Goal: Task Accomplishment & Management: Complete application form

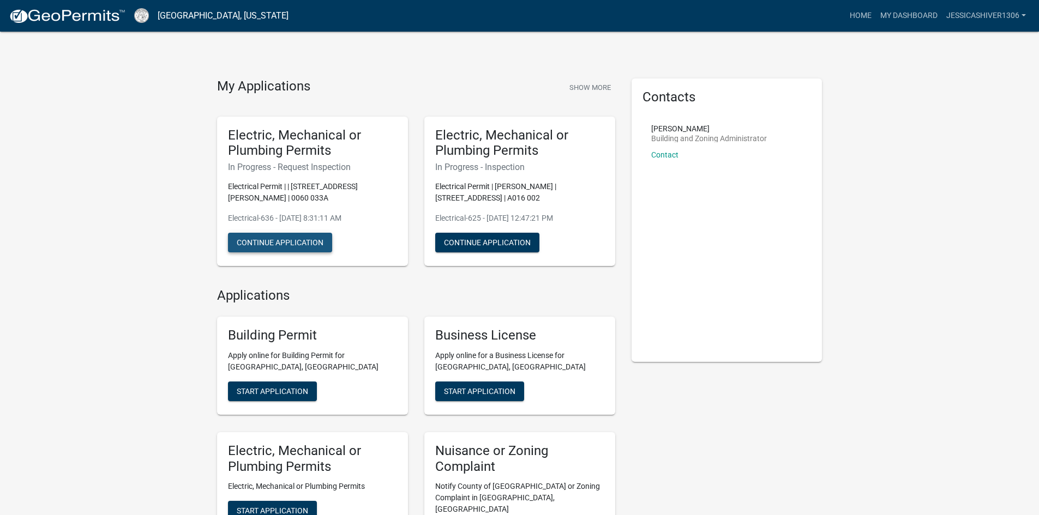
click at [307, 245] on button "Continue Application" at bounding box center [280, 243] width 104 height 20
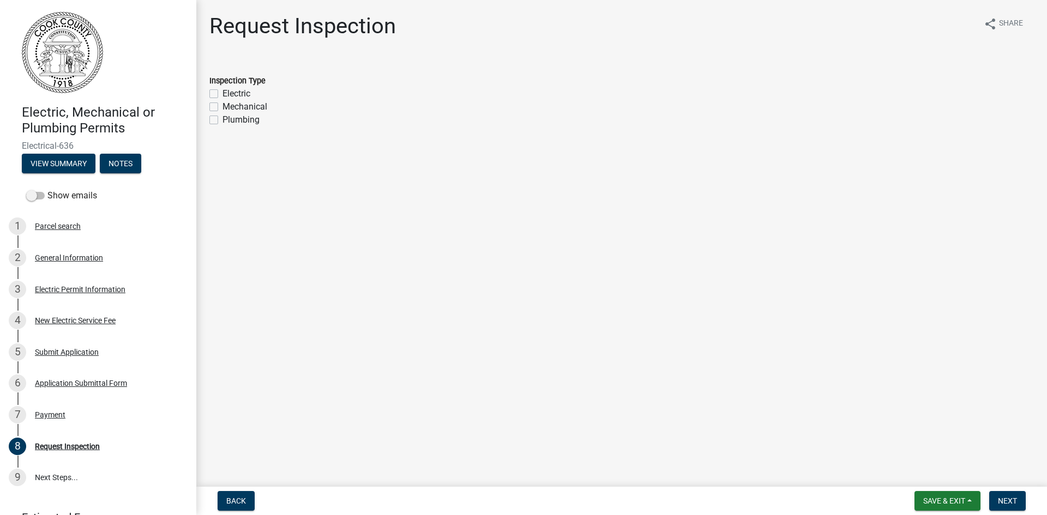
click at [223, 94] on label "Electric" at bounding box center [237, 93] width 28 height 13
click at [223, 94] on input "Electric" at bounding box center [226, 90] width 7 height 7
checkbox input "true"
checkbox input "false"
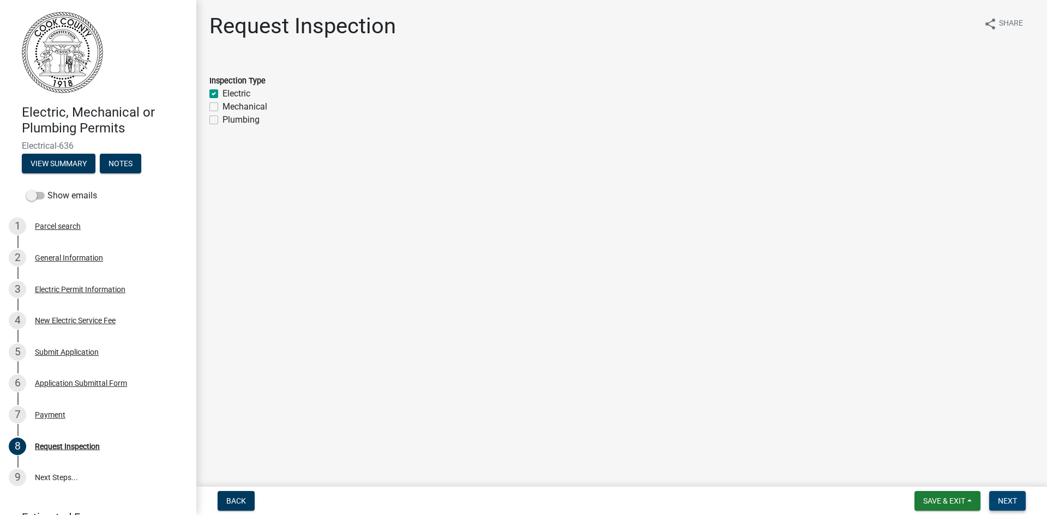
click at [995, 496] on button "Next" at bounding box center [1007, 501] width 37 height 20
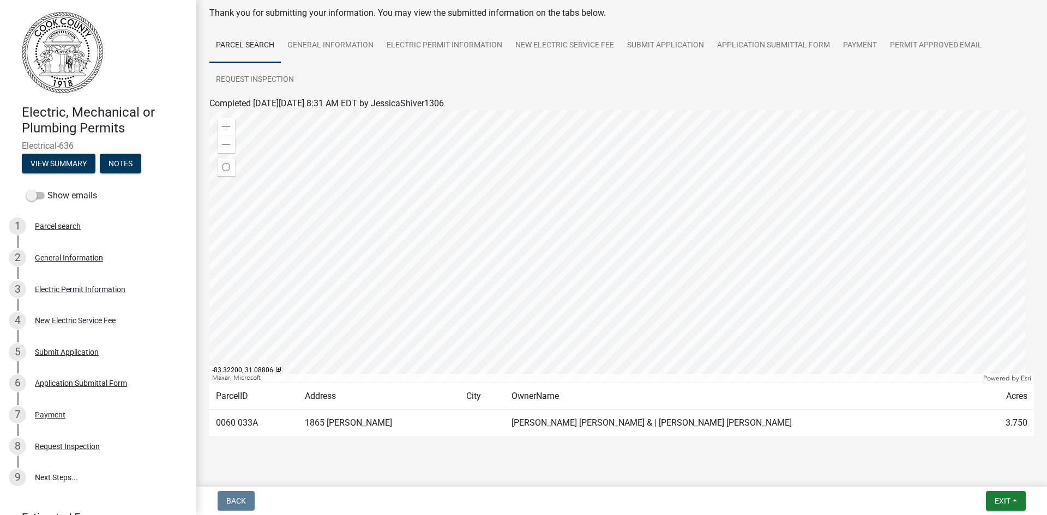
scroll to position [73, 0]
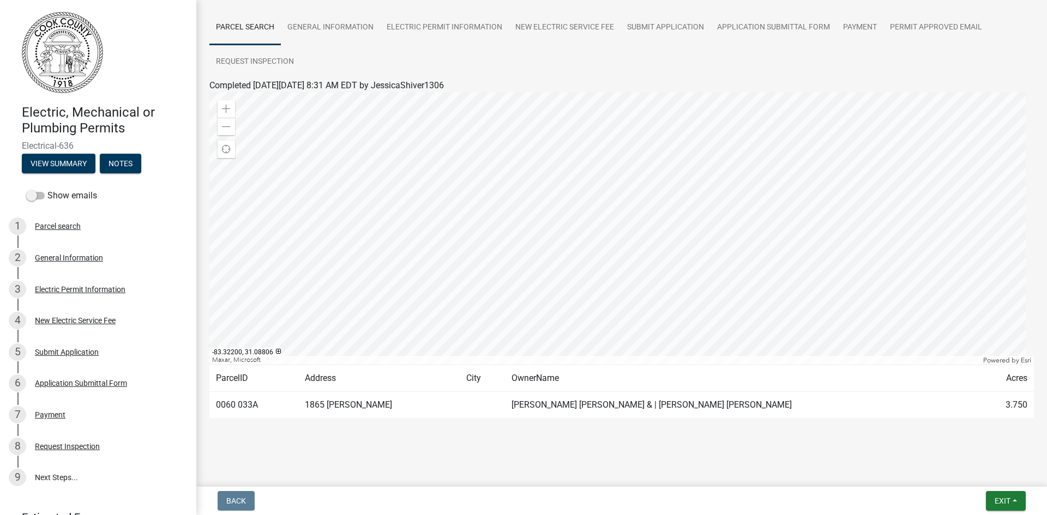
click at [748, 410] on td "[PERSON_NAME] [PERSON_NAME] & | [PERSON_NAME] [PERSON_NAME]" at bounding box center [741, 405] width 473 height 27
click at [644, 416] on td "[PERSON_NAME] [PERSON_NAME] & | [PERSON_NAME] [PERSON_NAME]" at bounding box center [741, 405] width 473 height 27
click at [633, 405] on td "HOLDEN CHARLES ALAN & | KATHRYN ANN" at bounding box center [741, 405] width 473 height 27
click at [997, 501] on span "Exit" at bounding box center [1003, 501] width 16 height 9
click at [973, 447] on button "Save" at bounding box center [982, 447] width 87 height 26
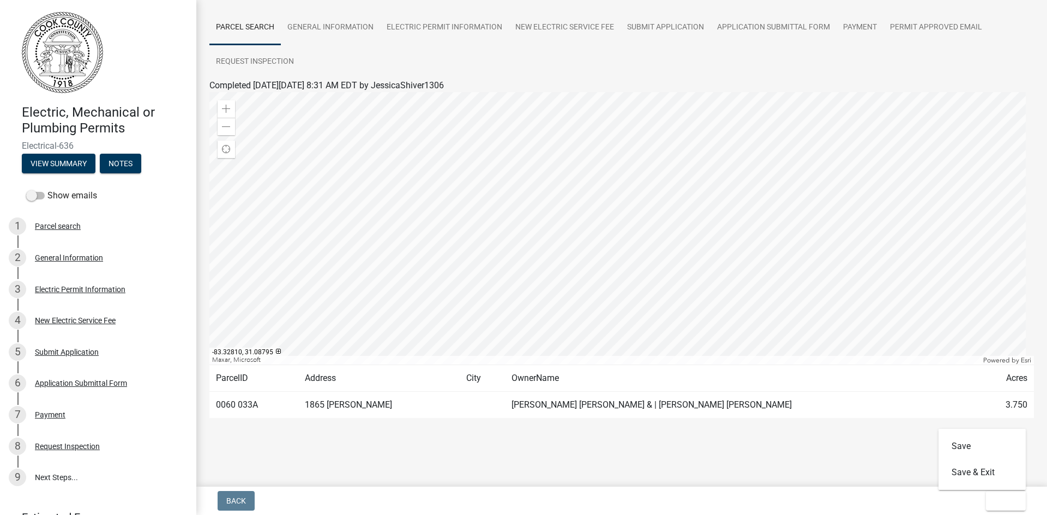
scroll to position [0, 0]
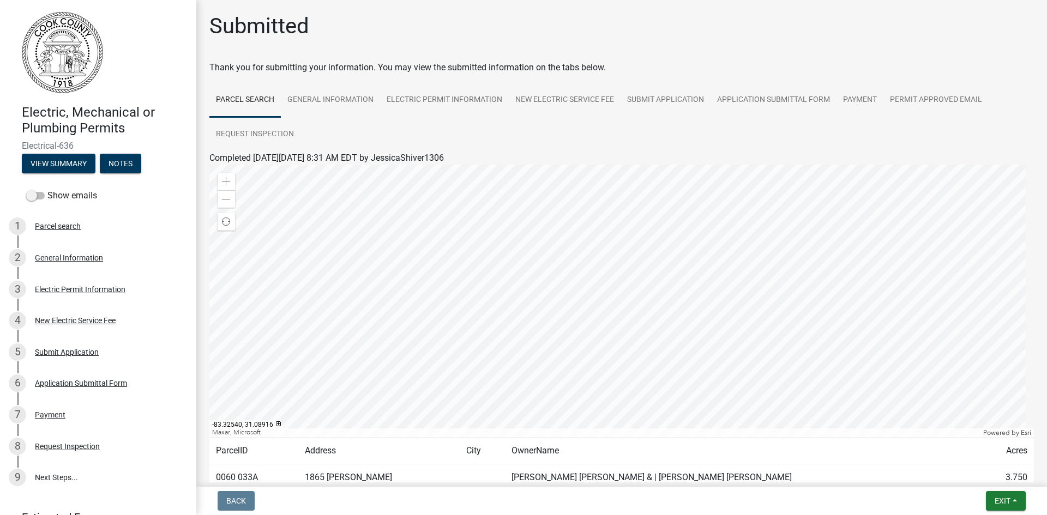
click at [622, 315] on div at bounding box center [621, 301] width 825 height 273
click at [684, 321] on div at bounding box center [621, 301] width 825 height 273
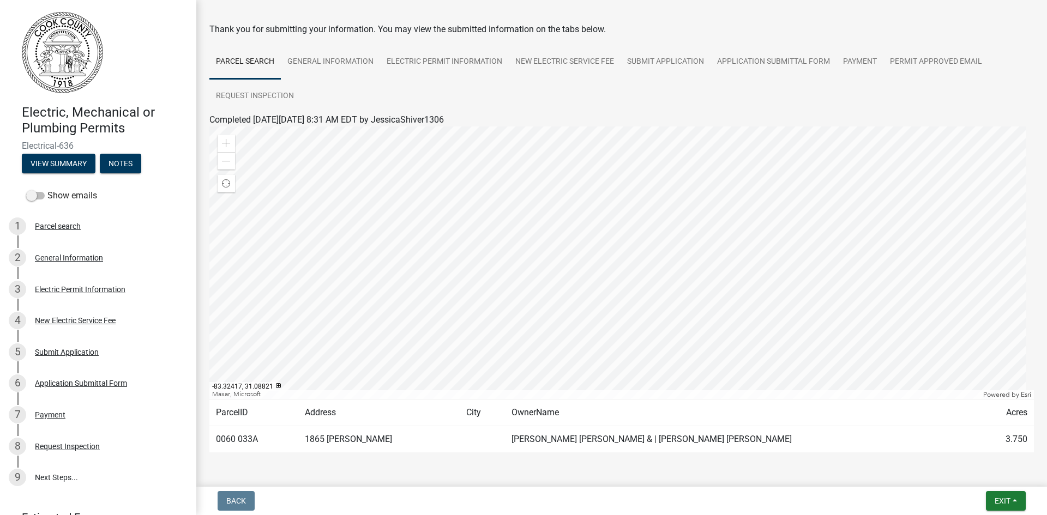
scroll to position [73, 0]
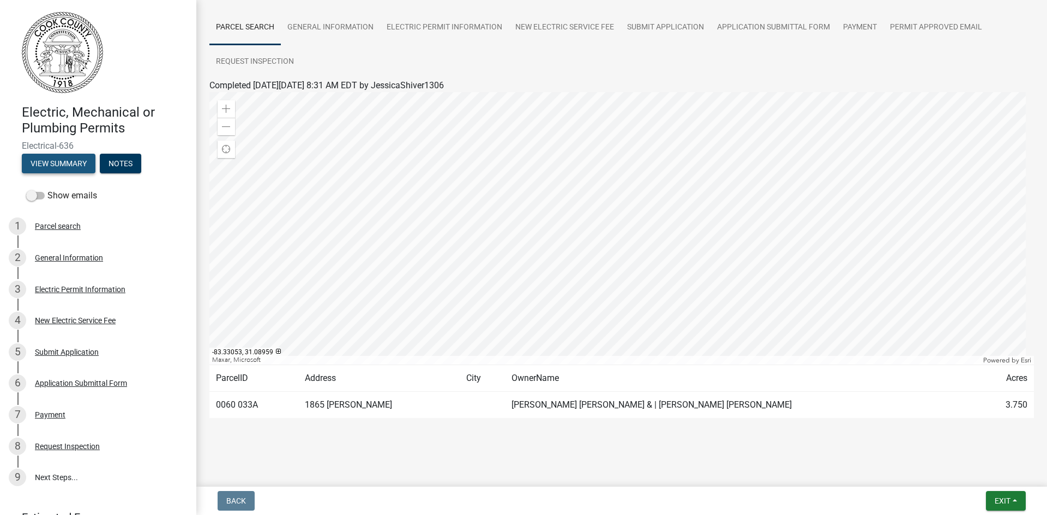
click at [70, 167] on button "View Summary" at bounding box center [59, 164] width 74 height 20
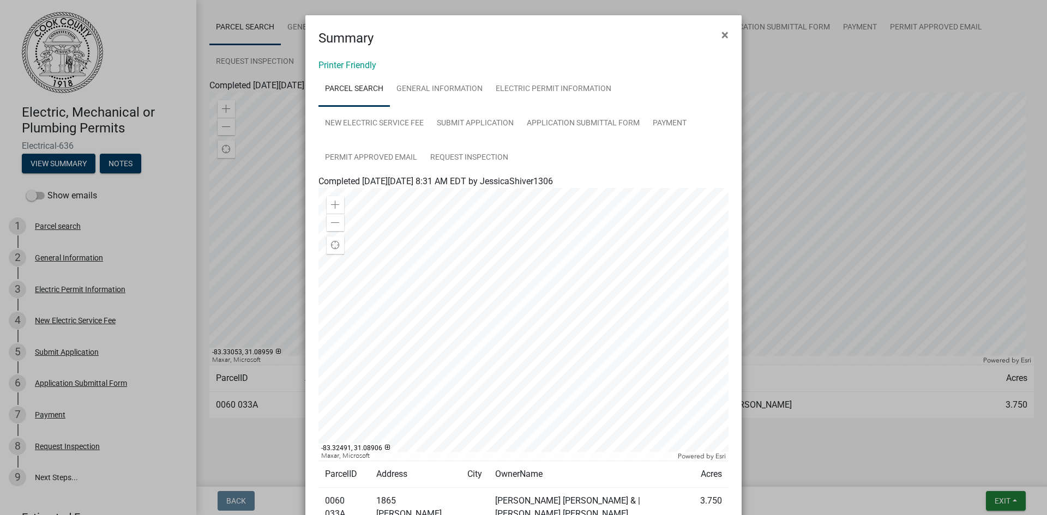
click at [562, 347] on div at bounding box center [523, 324] width 410 height 273
click at [595, 326] on div at bounding box center [523, 324] width 410 height 273
click at [722, 39] on span "×" at bounding box center [724, 34] width 7 height 15
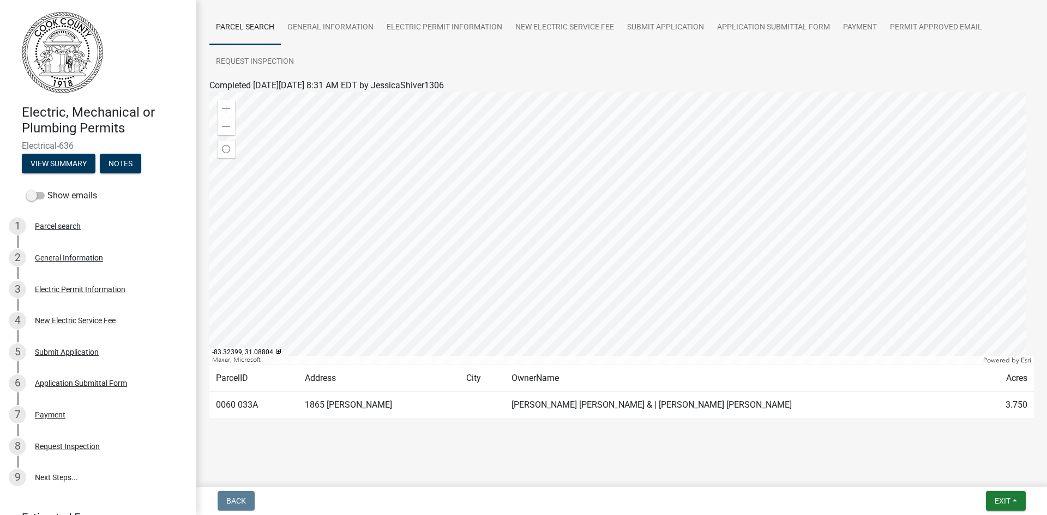
click at [242, 404] on td "0060 033A" at bounding box center [253, 405] width 89 height 27
click at [384, 405] on td "1865 FUTCH RD" at bounding box center [379, 405] width 162 height 27
click at [386, 405] on td "1865 FUTCH RD" at bounding box center [379, 405] width 162 height 27
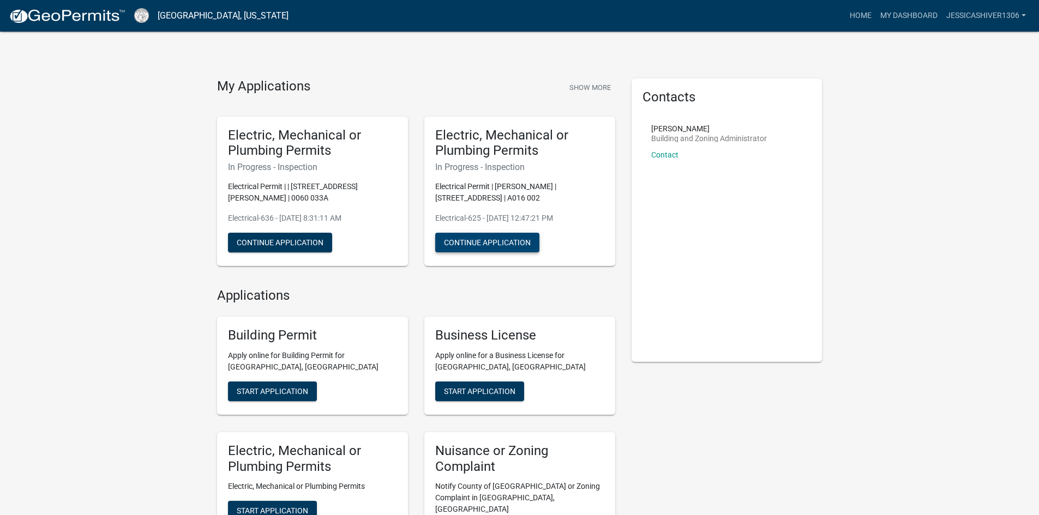
click at [489, 244] on button "Continue Application" at bounding box center [487, 243] width 104 height 20
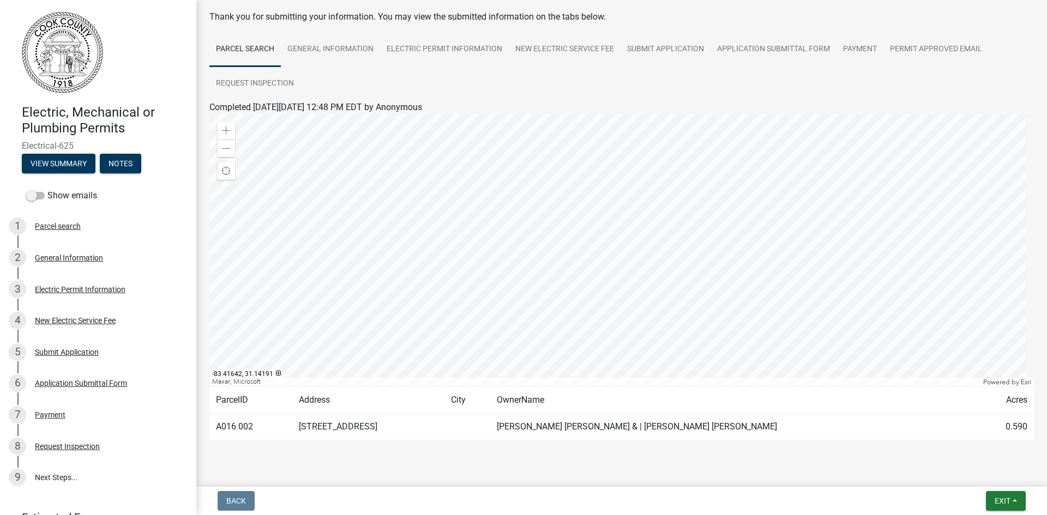
scroll to position [73, 0]
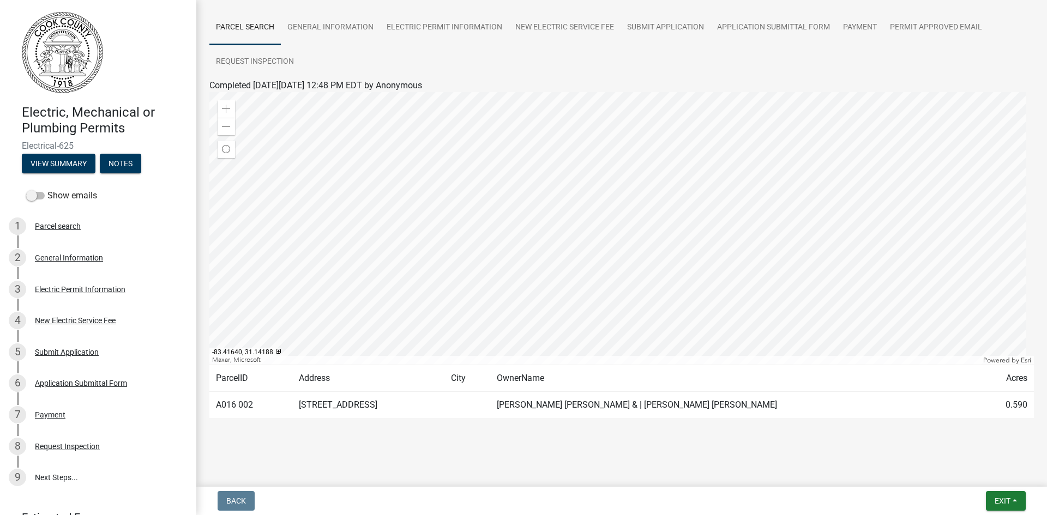
click at [213, 496] on form "Back" at bounding box center [236, 501] width 46 height 20
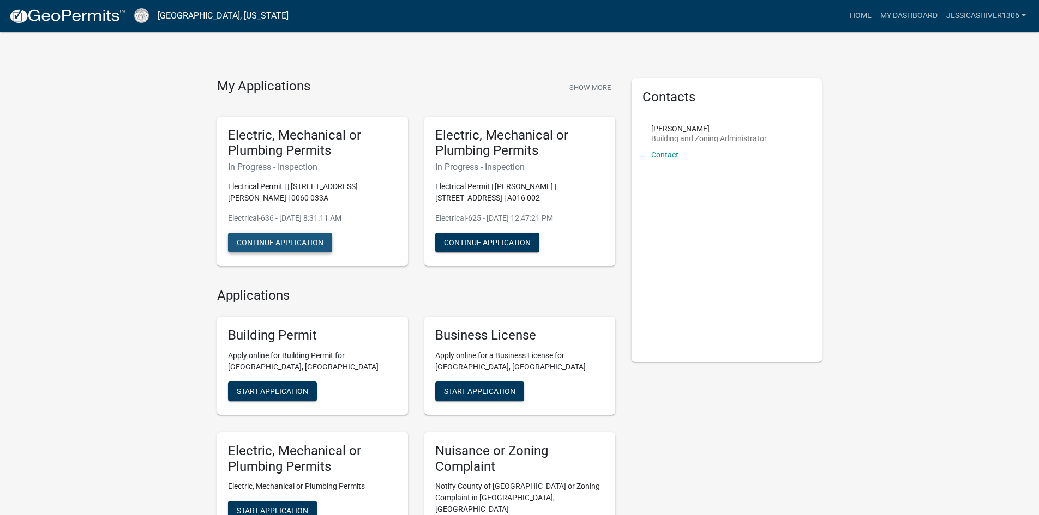
click at [272, 242] on button "Continue Application" at bounding box center [280, 243] width 104 height 20
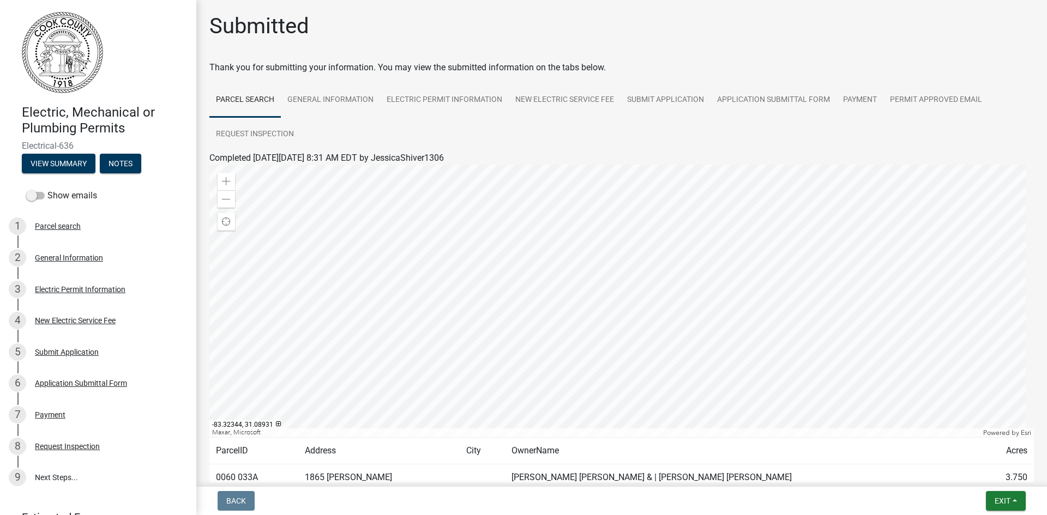
scroll to position [73, 0]
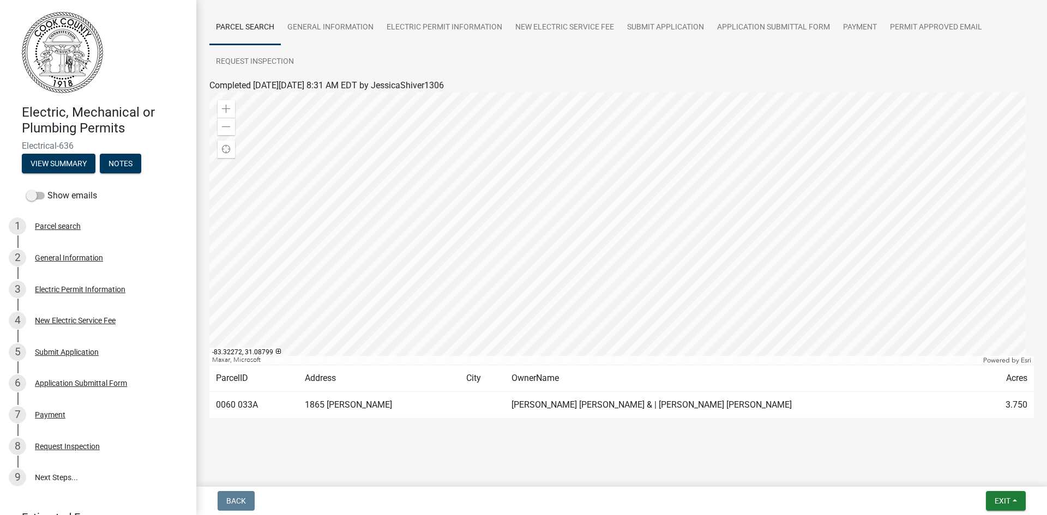
click at [653, 401] on td "[PERSON_NAME] [PERSON_NAME] & | [PERSON_NAME] [PERSON_NAME]" at bounding box center [741, 405] width 473 height 27
click at [647, 404] on td "[PERSON_NAME] [PERSON_NAME] & | [PERSON_NAME] [PERSON_NAME]" at bounding box center [741, 405] width 473 height 27
click at [646, 404] on td "[PERSON_NAME] [PERSON_NAME] & | [PERSON_NAME] [PERSON_NAME]" at bounding box center [741, 405] width 473 height 27
drag, startPoint x: 452, startPoint y: 405, endPoint x: 432, endPoint y: 406, distance: 19.1
click at [443, 406] on td "1865 [PERSON_NAME]" at bounding box center [379, 405] width 162 height 27
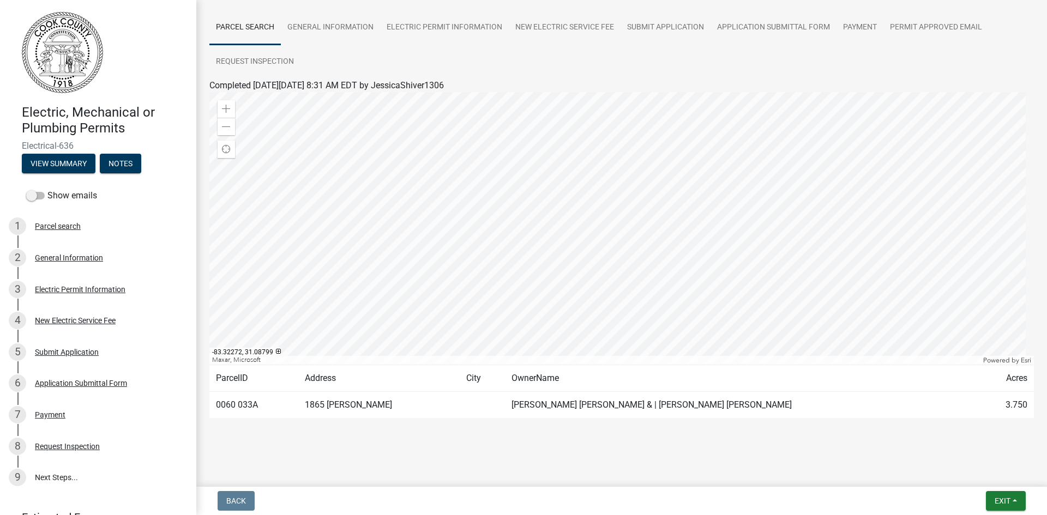
drag, startPoint x: 432, startPoint y: 406, endPoint x: 406, endPoint y: 402, distance: 26.4
click at [428, 406] on td "1865 [PERSON_NAME]" at bounding box center [379, 405] width 162 height 27
drag, startPoint x: 406, startPoint y: 402, endPoint x: 333, endPoint y: 366, distance: 81.5
click at [362, 385] on table "ParcelID Address City OwnerName Acres 0060 033A 1865 FUTCH RD HOLDEN CHARLES AL…" at bounding box center [621, 391] width 825 height 53
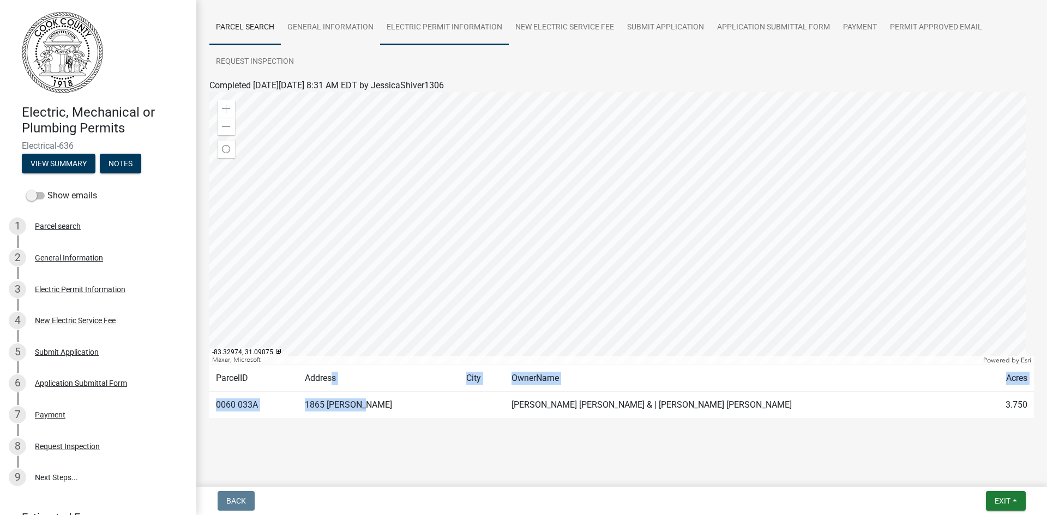
click at [470, 28] on link "Electric Permit Information" at bounding box center [444, 27] width 129 height 35
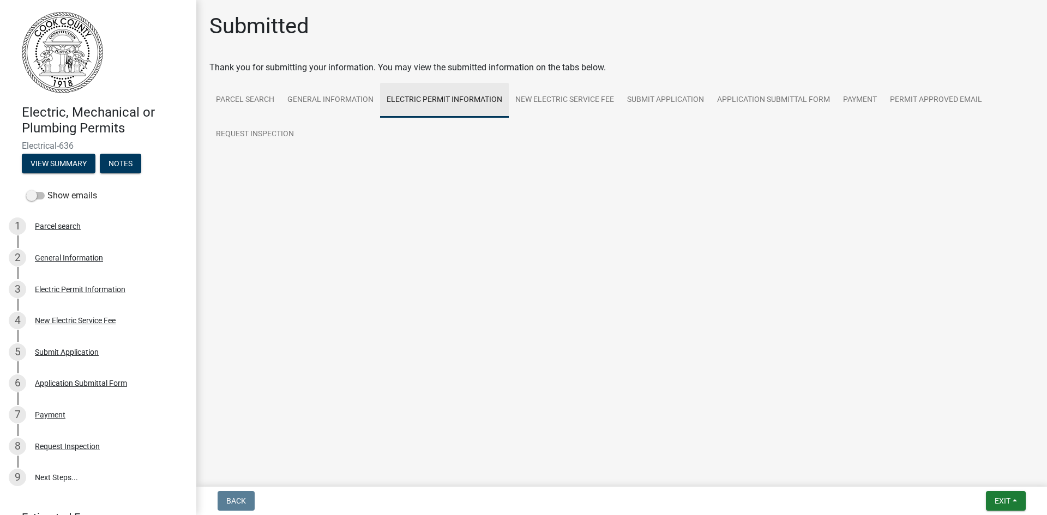
scroll to position [0, 0]
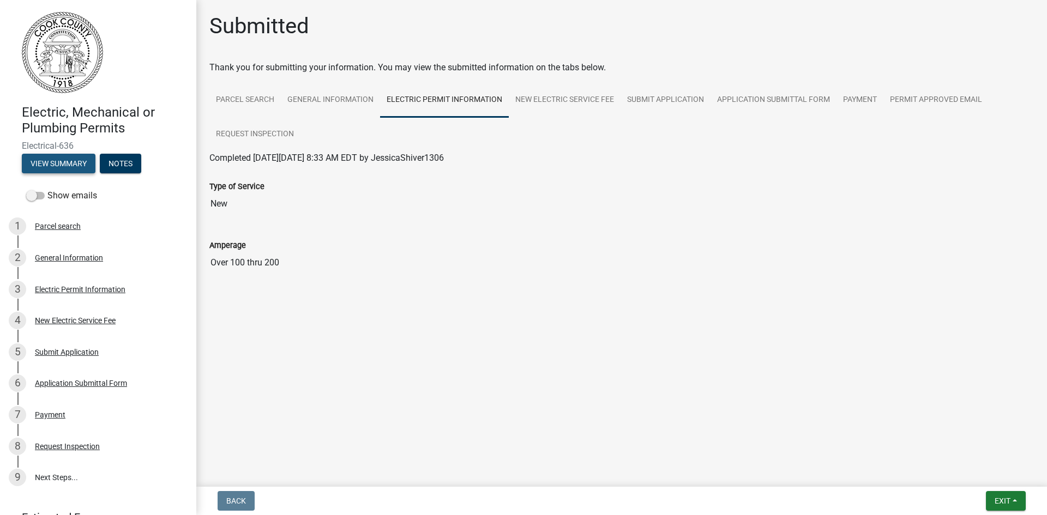
click at [85, 167] on button "View Summary" at bounding box center [59, 164] width 74 height 20
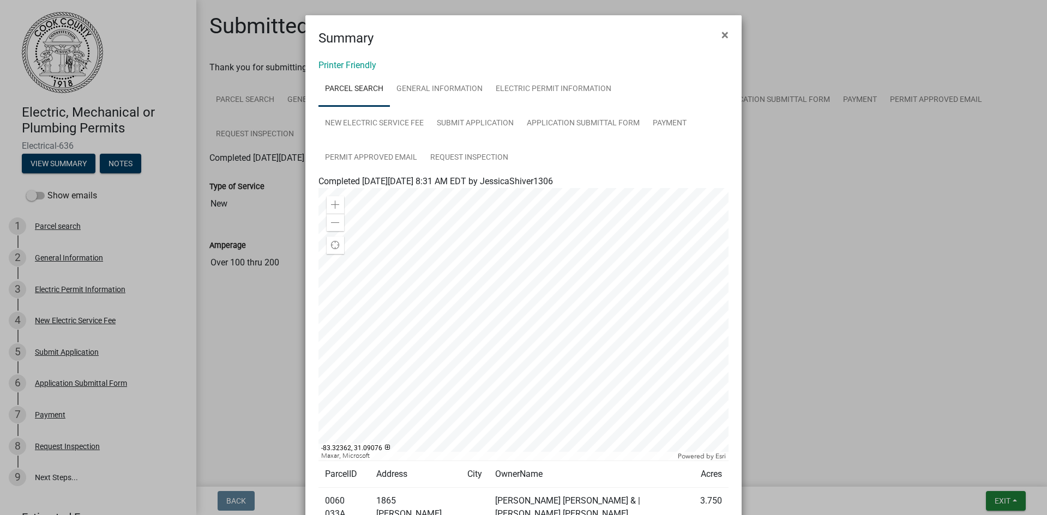
drag, startPoint x: 720, startPoint y: 41, endPoint x: 701, endPoint y: 37, distance: 19.7
click at [721, 41] on span "×" at bounding box center [724, 34] width 7 height 15
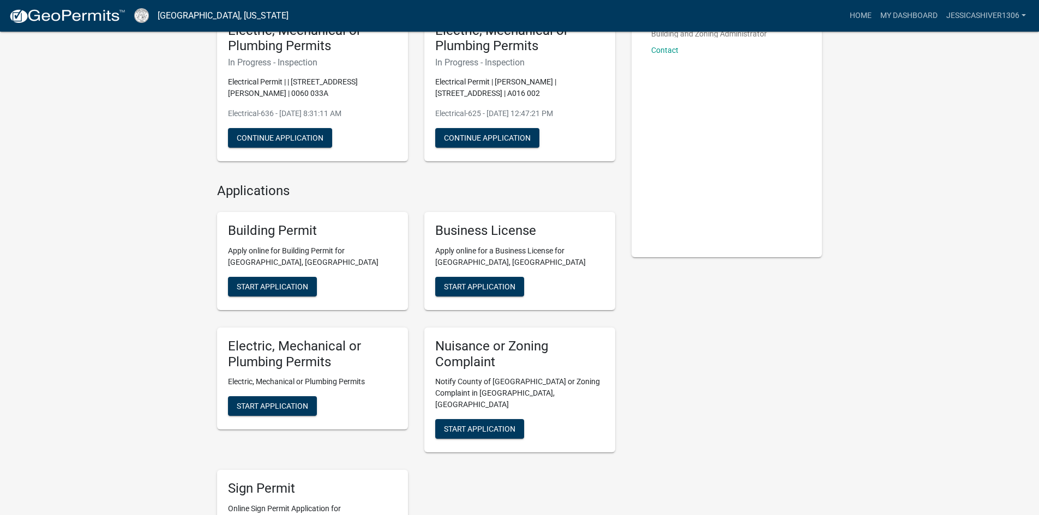
scroll to position [55, 0]
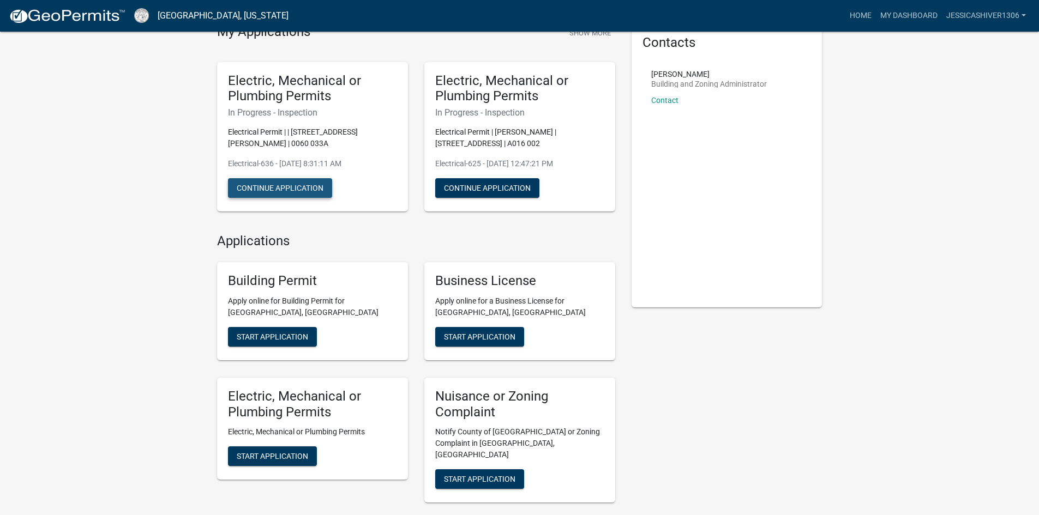
click at [282, 191] on button "Continue Application" at bounding box center [280, 188] width 104 height 20
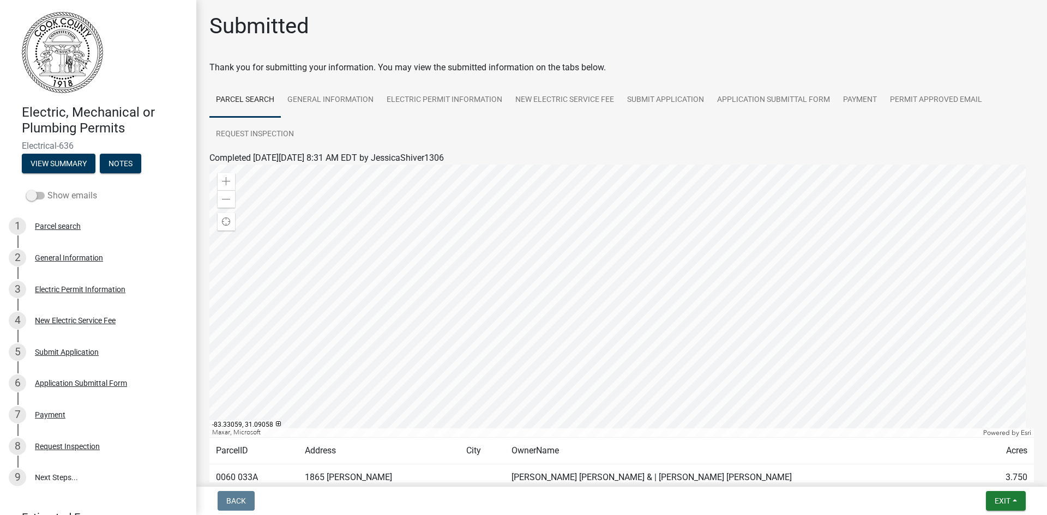
click at [44, 195] on span at bounding box center [35, 196] width 19 height 8
click at [47, 189] on input "Show emails" at bounding box center [47, 189] width 0 height 0
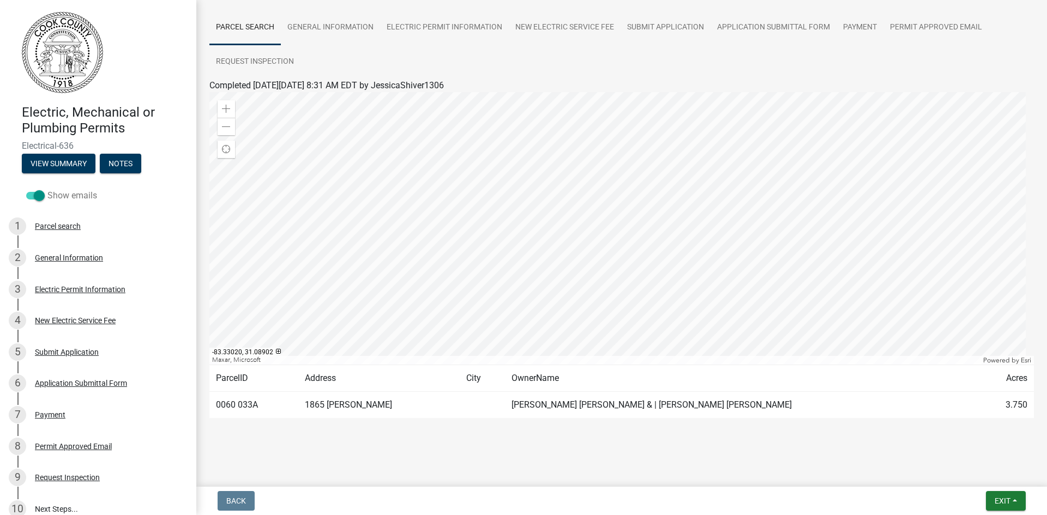
click at [35, 194] on span at bounding box center [35, 196] width 19 height 8
click at [47, 189] on input "Show emails" at bounding box center [47, 189] width 0 height 0
click at [75, 166] on button "View Summary" at bounding box center [59, 164] width 74 height 20
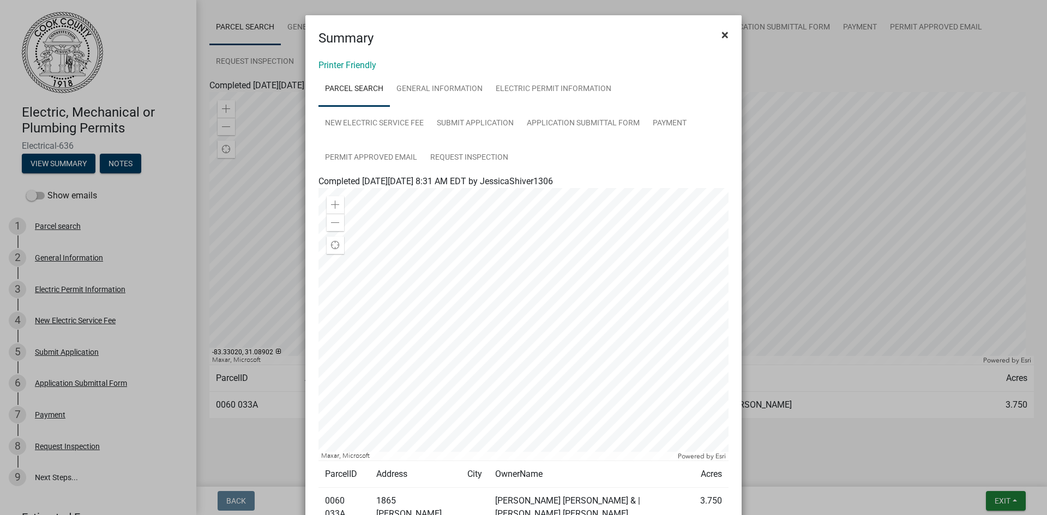
click at [721, 35] on span "×" at bounding box center [724, 34] width 7 height 15
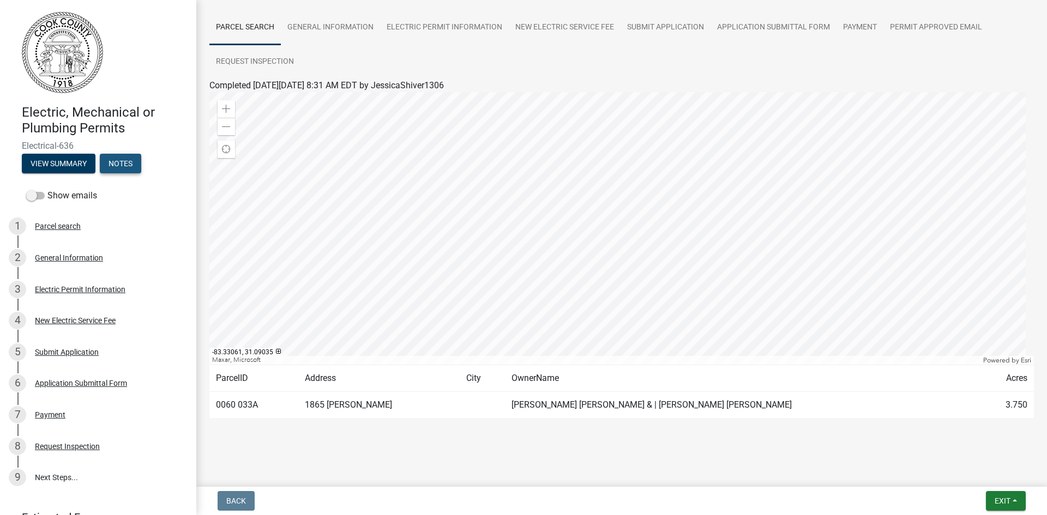
click at [130, 161] on button "Notes" at bounding box center [120, 164] width 41 height 20
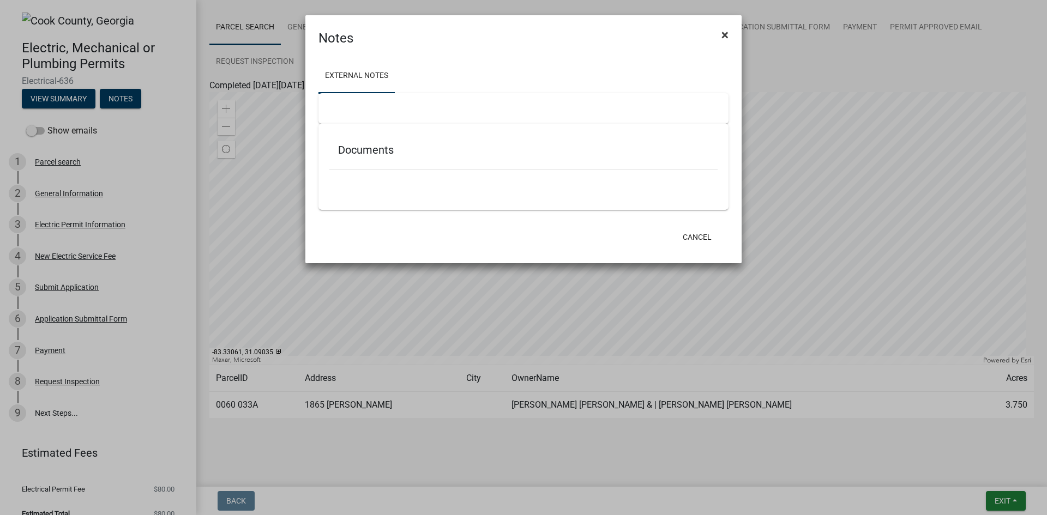
click at [733, 33] on button "×" at bounding box center [725, 35] width 25 height 31
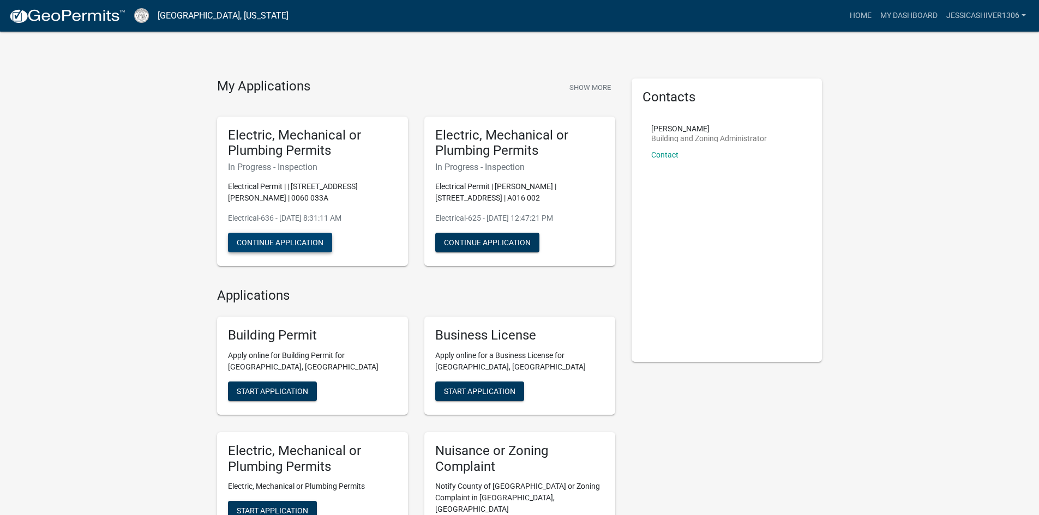
click at [291, 246] on button "Continue Application" at bounding box center [280, 243] width 104 height 20
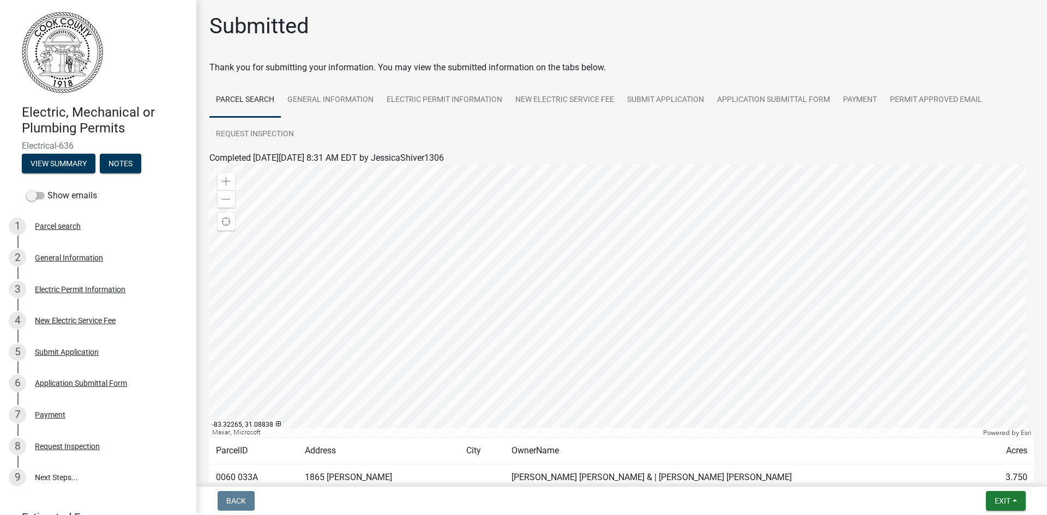
scroll to position [55, 0]
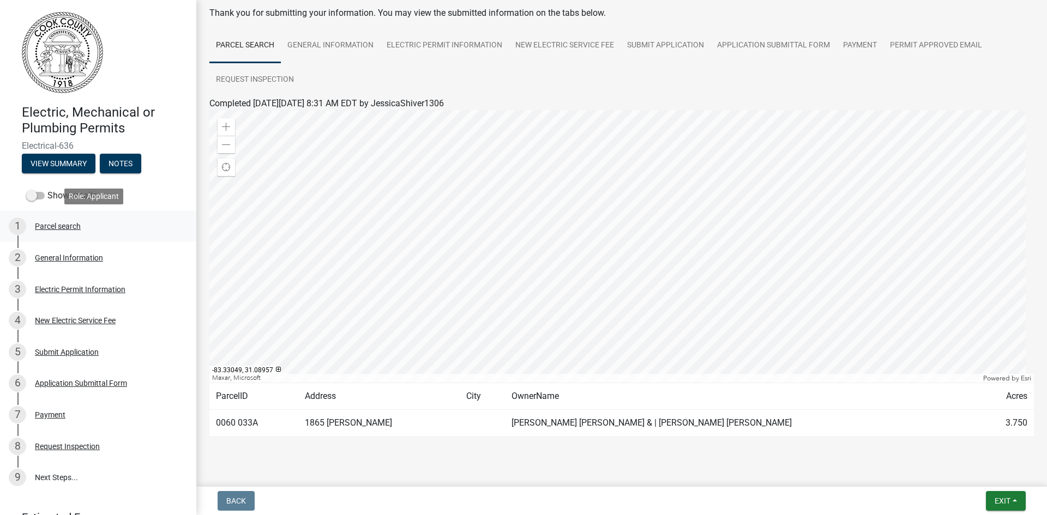
click at [53, 230] on div "Parcel search" at bounding box center [58, 227] width 46 height 8
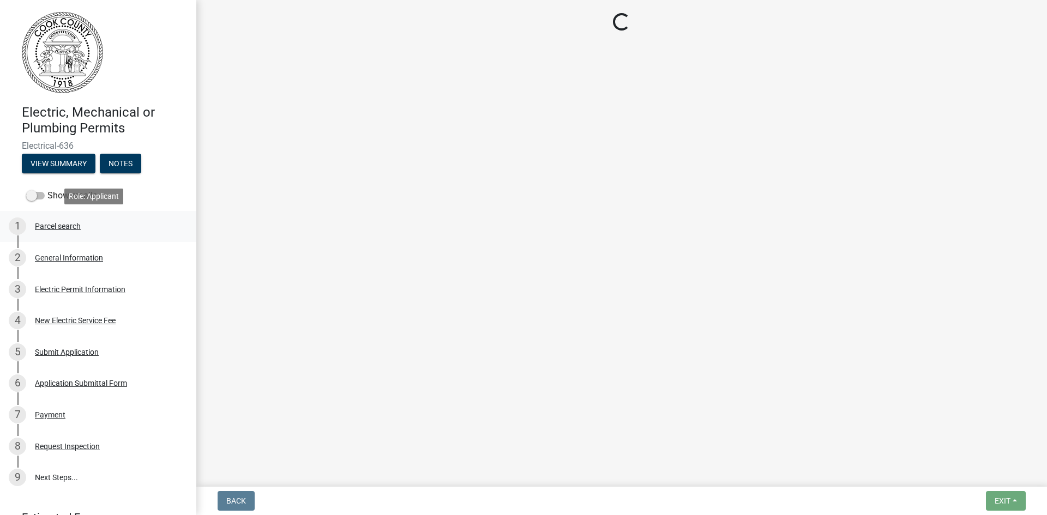
scroll to position [0, 0]
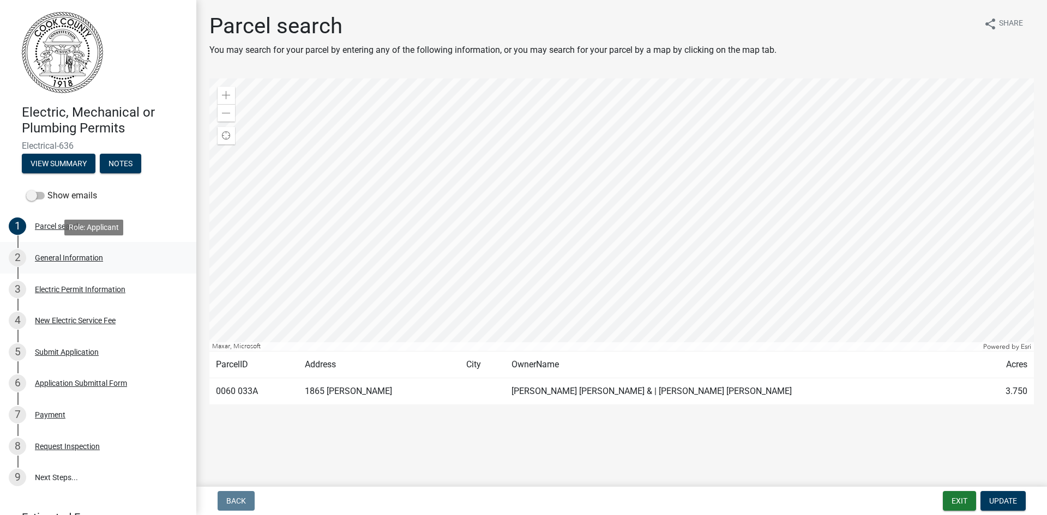
click at [65, 257] on div "General Information" at bounding box center [69, 258] width 68 height 8
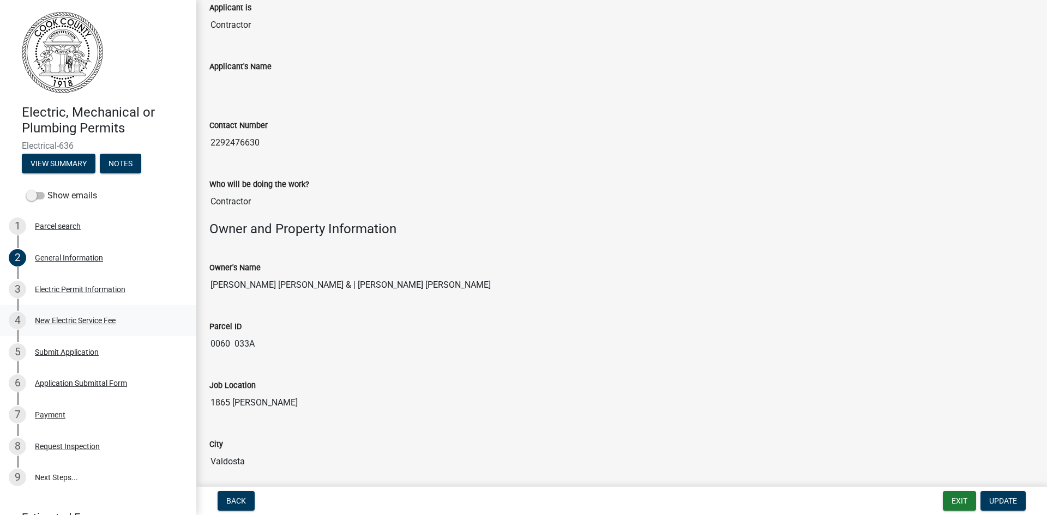
scroll to position [106, 0]
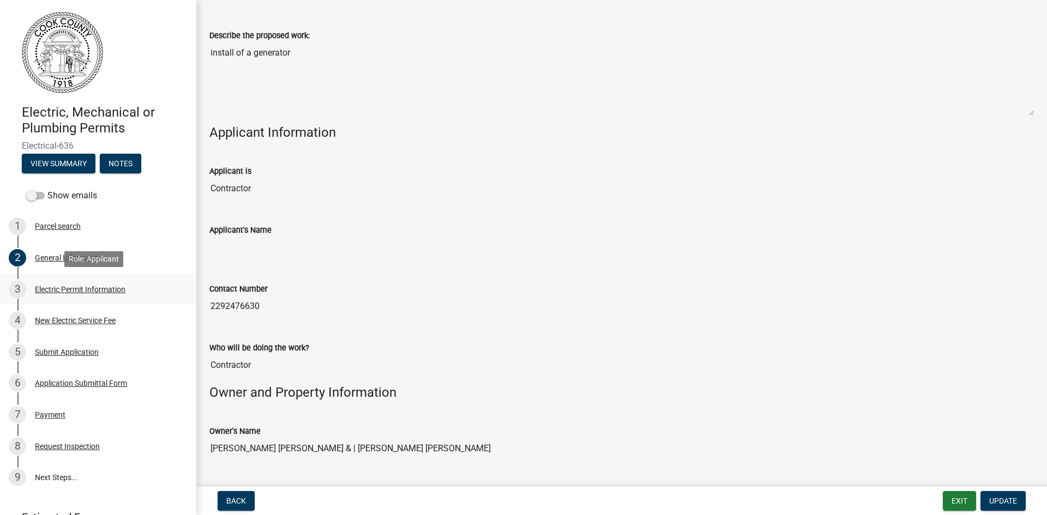
click at [112, 300] on link "3 Electric Permit Information" at bounding box center [98, 290] width 196 height 32
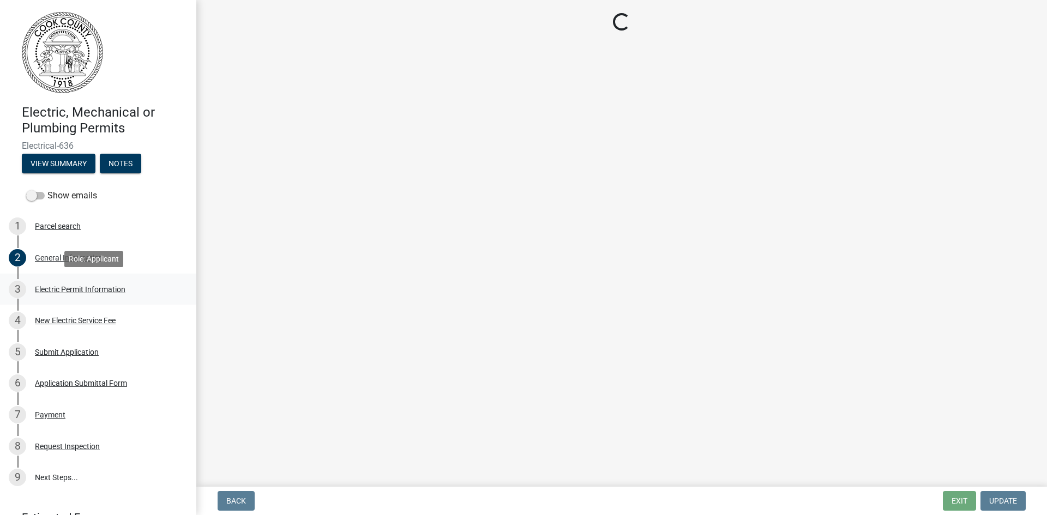
scroll to position [0, 0]
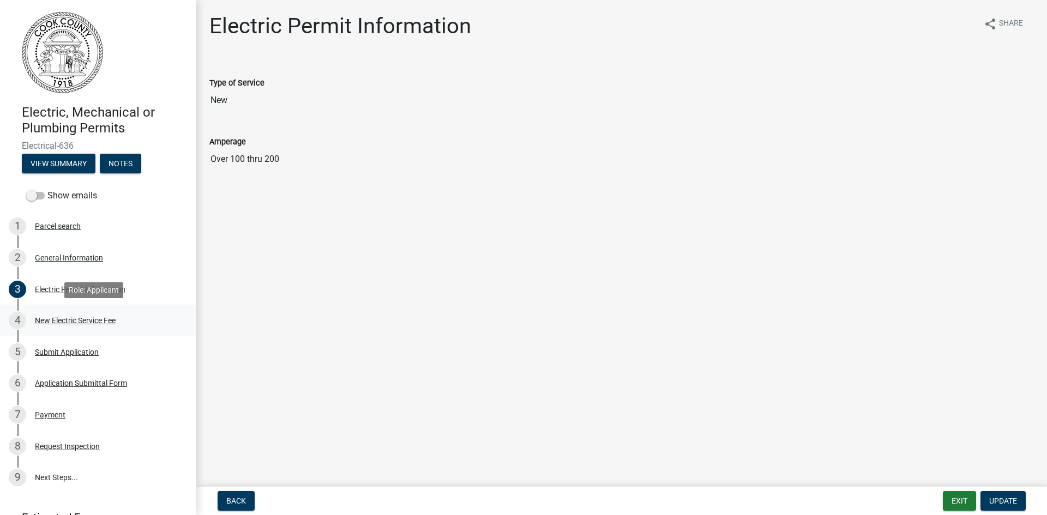
click at [92, 318] on div "New Electric Service Fee" at bounding box center [75, 321] width 81 height 8
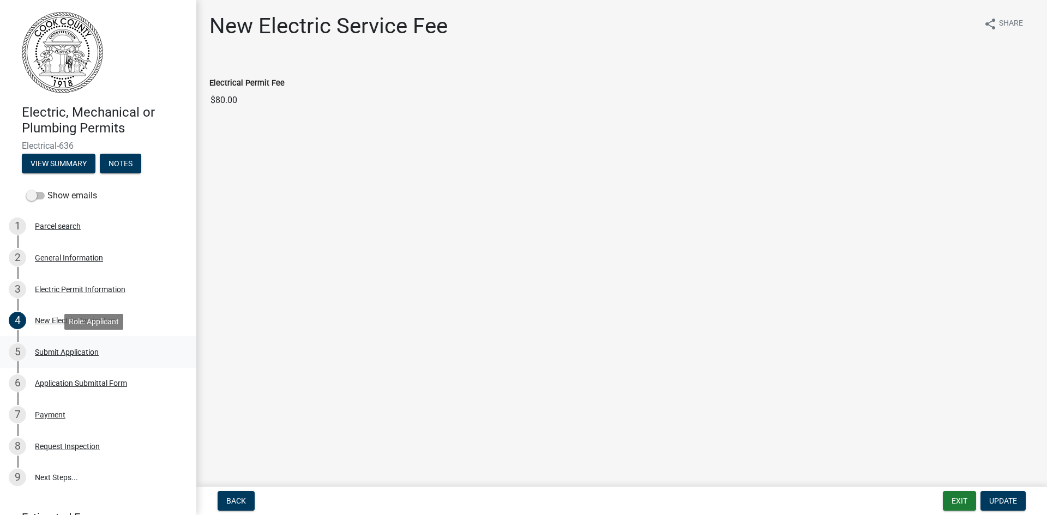
click at [76, 350] on div "Submit Application" at bounding box center [67, 352] width 64 height 8
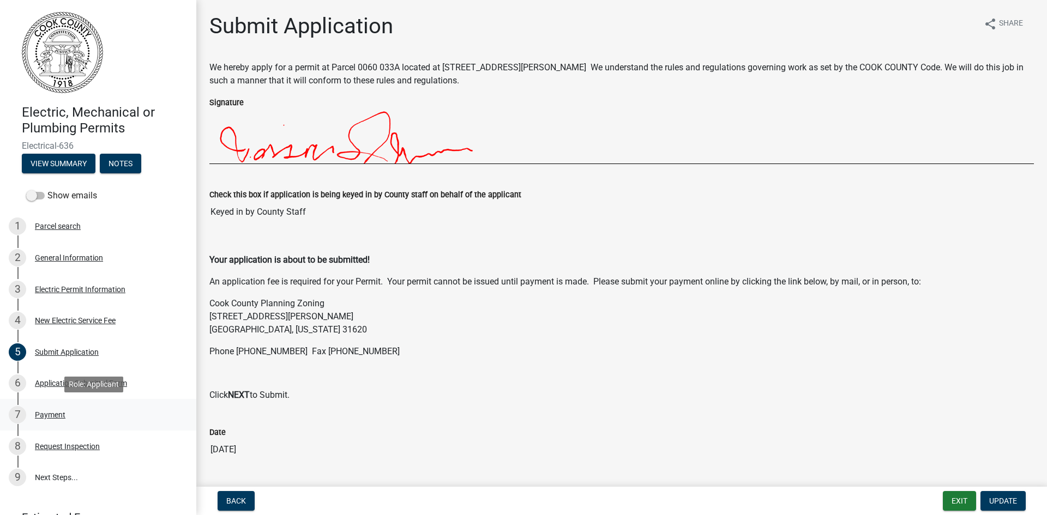
click at [48, 415] on div "Payment" at bounding box center [50, 415] width 31 height 8
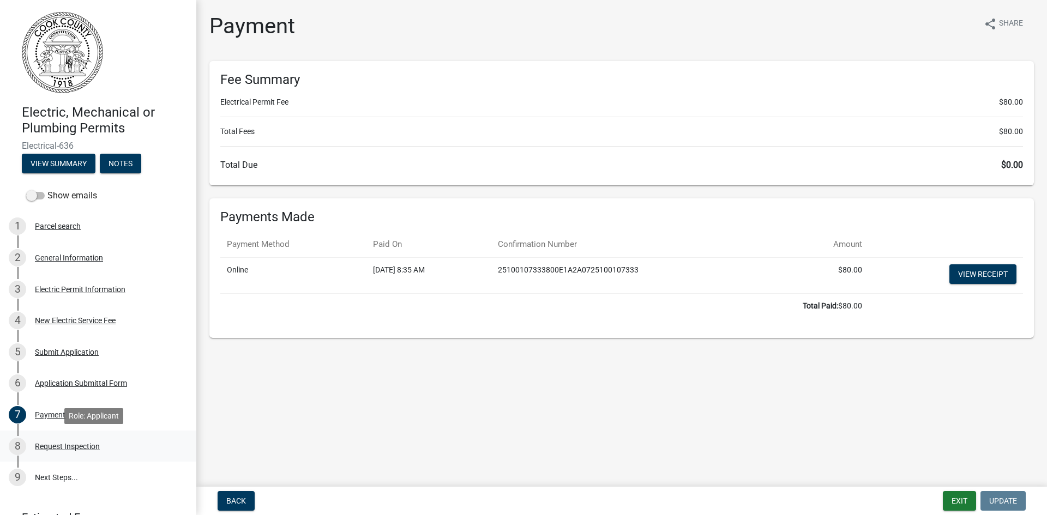
click at [62, 448] on div "Request Inspection" at bounding box center [67, 447] width 65 height 8
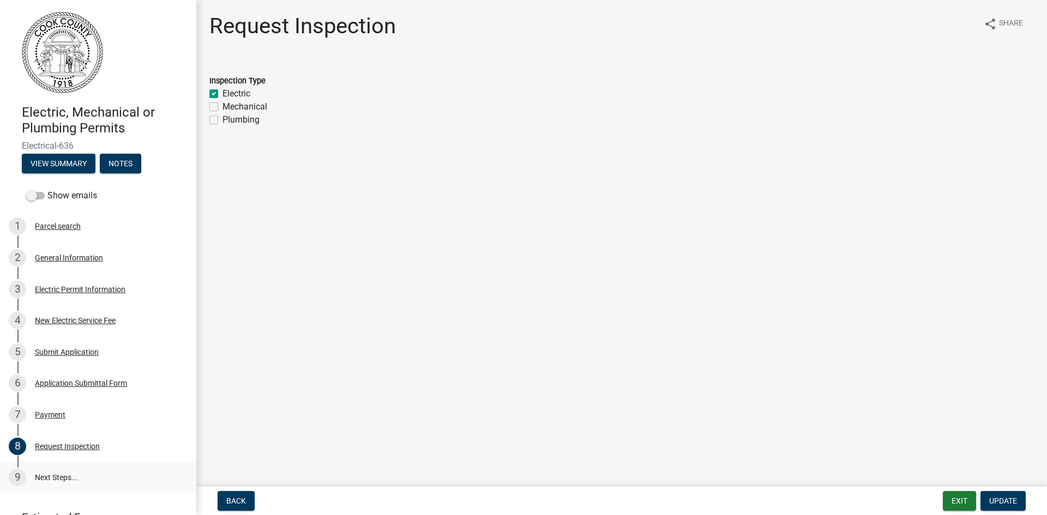
click at [63, 471] on link "9 Next Steps..." at bounding box center [98, 478] width 196 height 32
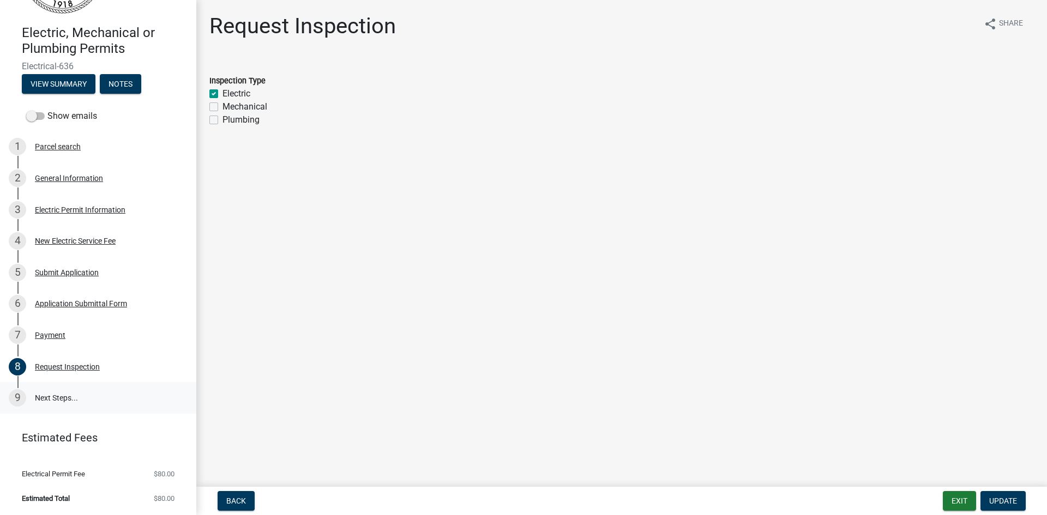
click at [63, 391] on link "9 Next Steps..." at bounding box center [98, 398] width 196 height 32
click at [62, 404] on link "9 Next Steps..." at bounding box center [98, 398] width 196 height 32
click at [65, 399] on link "9 Next Steps..." at bounding box center [98, 398] width 196 height 32
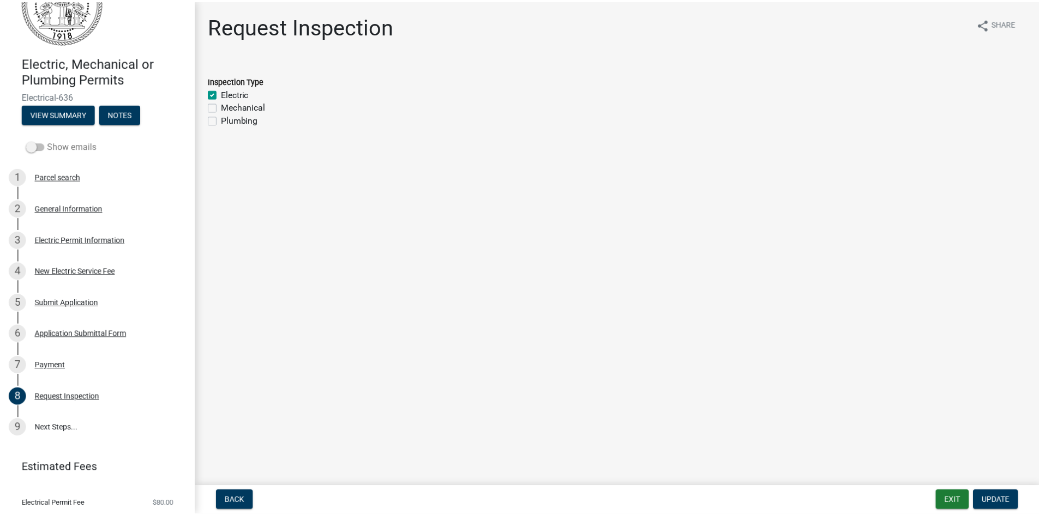
scroll to position [0, 0]
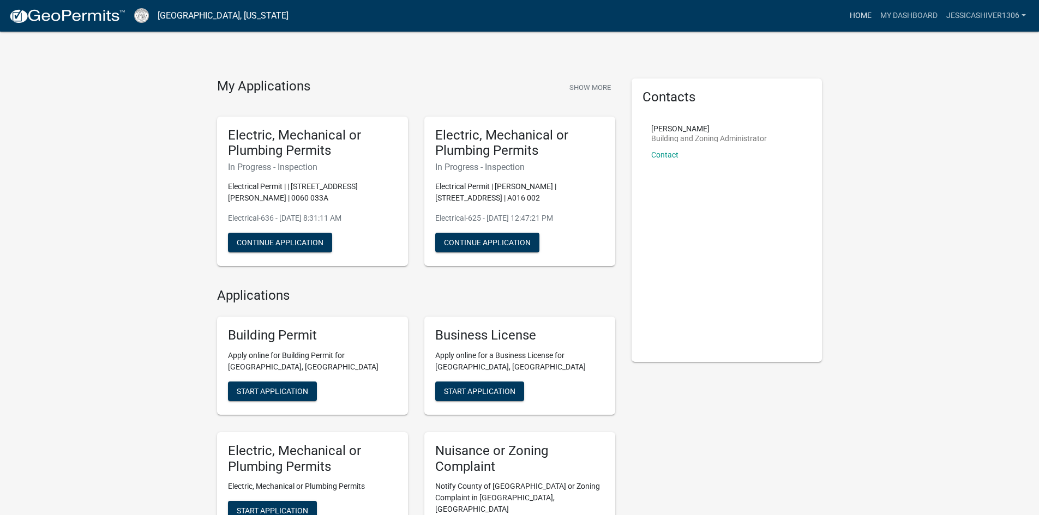
click at [859, 16] on link "Home" at bounding box center [860, 15] width 31 height 21
click at [910, 14] on link "My Dashboard" at bounding box center [909, 15] width 66 height 21
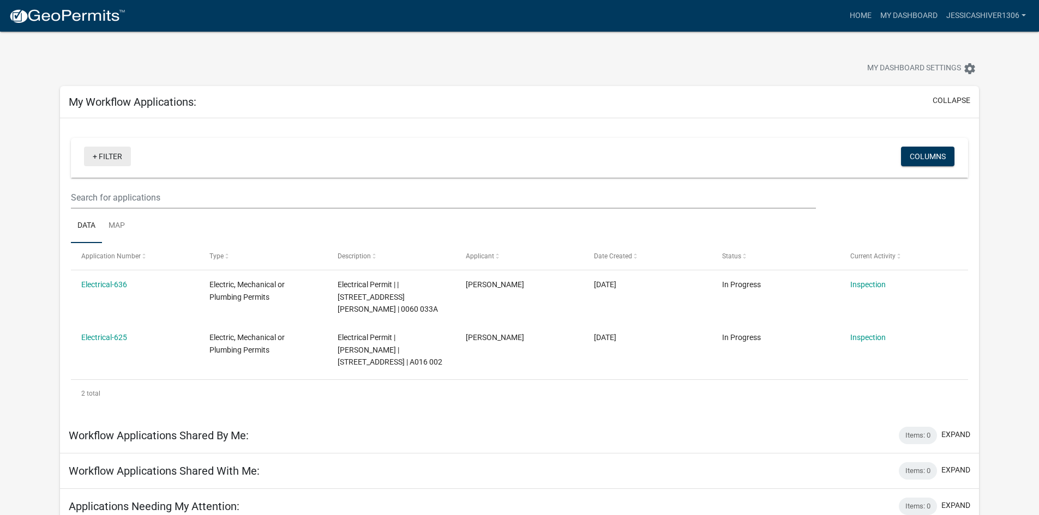
click at [112, 162] on link "+ Filter" at bounding box center [107, 157] width 47 height 20
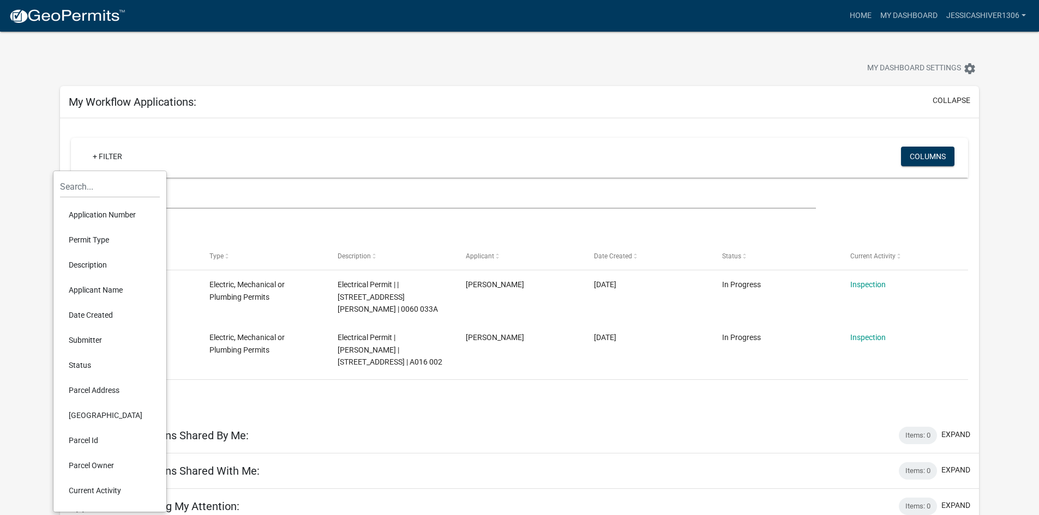
click at [109, 240] on li "Permit Type" at bounding box center [110, 239] width 100 height 25
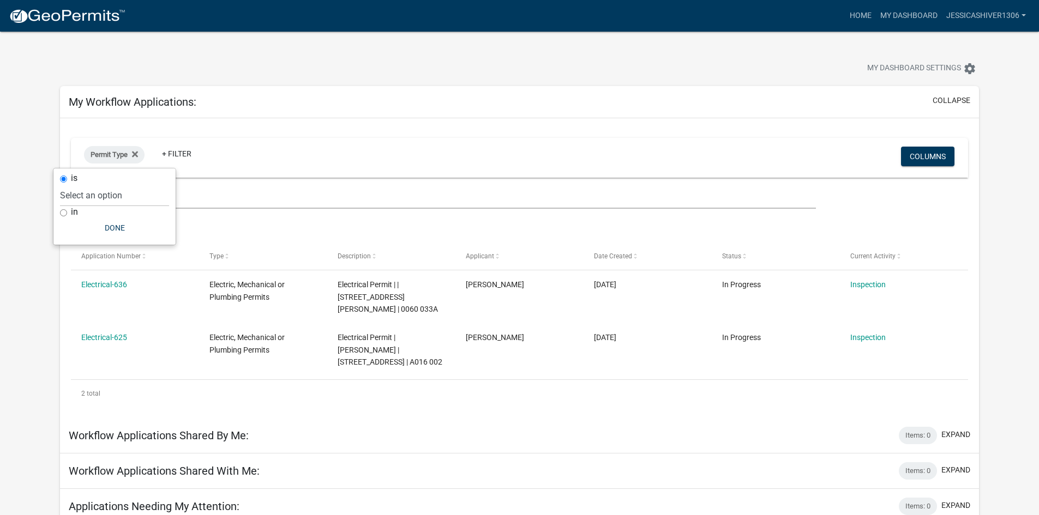
click at [281, 139] on div "Permit Type + Filter Columns" at bounding box center [519, 158] width 887 height 40
click at [892, 17] on link "My Dashboard" at bounding box center [909, 15] width 66 height 21
click at [865, 17] on link "Home" at bounding box center [860, 15] width 31 height 21
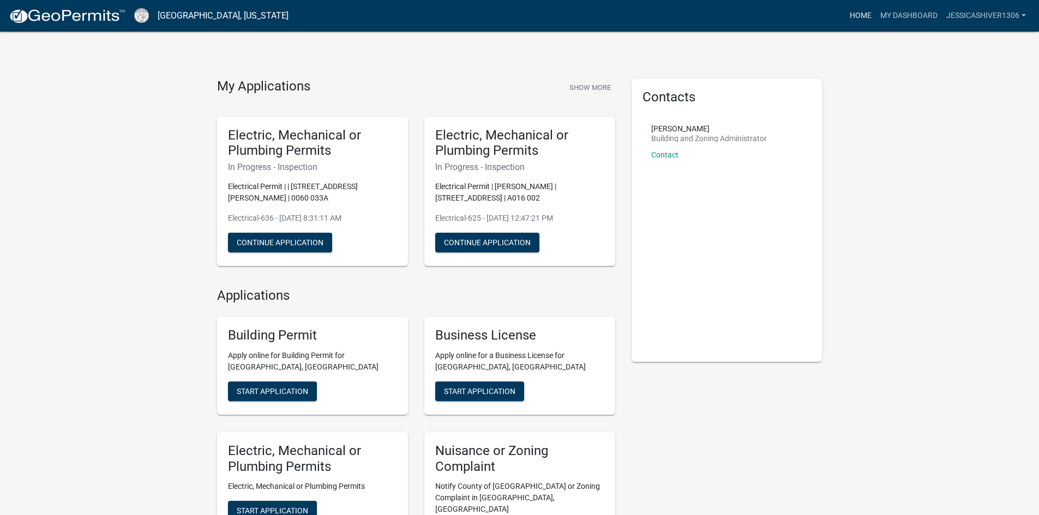
click at [865, 17] on link "Home" at bounding box center [860, 15] width 31 height 21
click at [858, 11] on link "Home" at bounding box center [860, 15] width 31 height 21
click at [927, 14] on link "My Dashboard" at bounding box center [909, 15] width 66 height 21
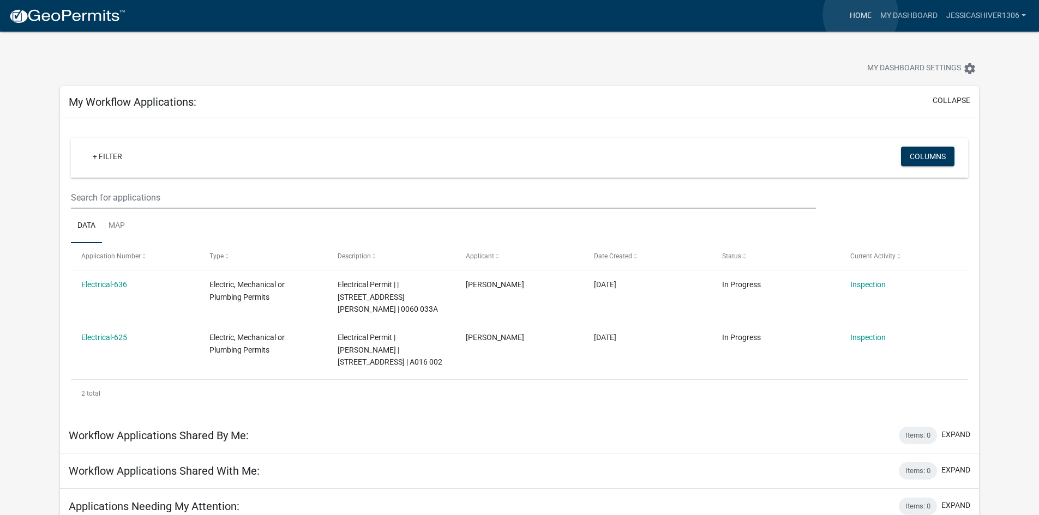
click at [861, 15] on link "Home" at bounding box center [860, 15] width 31 height 21
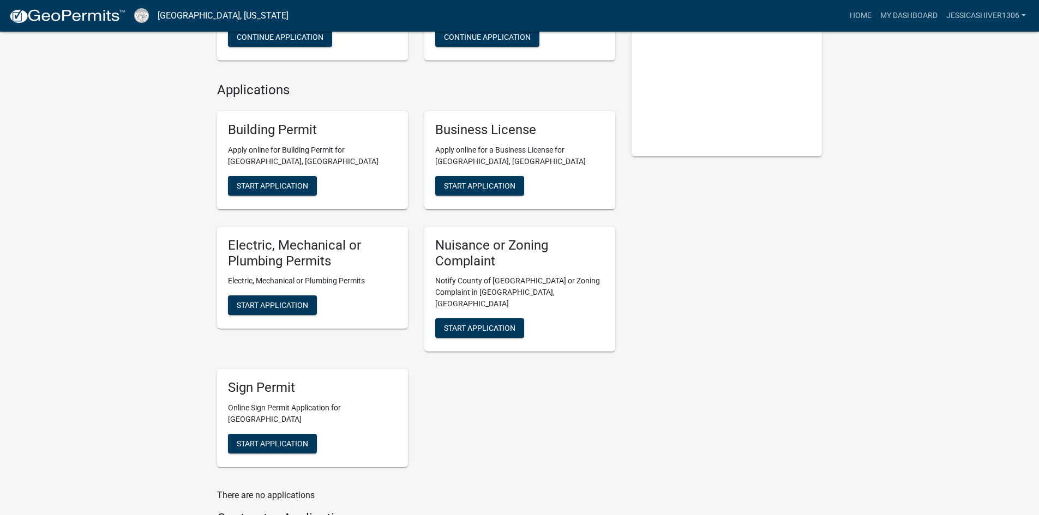
scroll to position [218, 0]
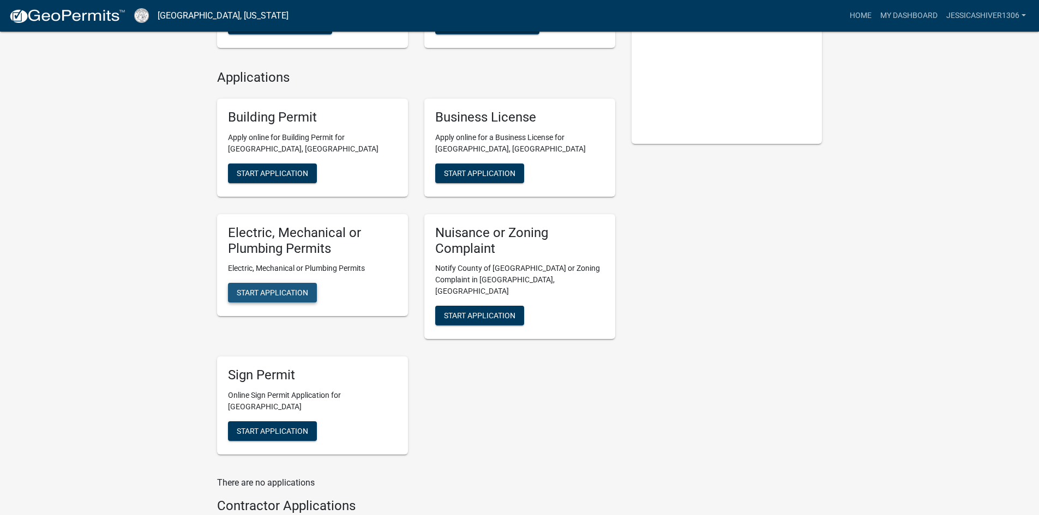
click at [310, 296] on button "Start Application" at bounding box center [272, 293] width 89 height 20
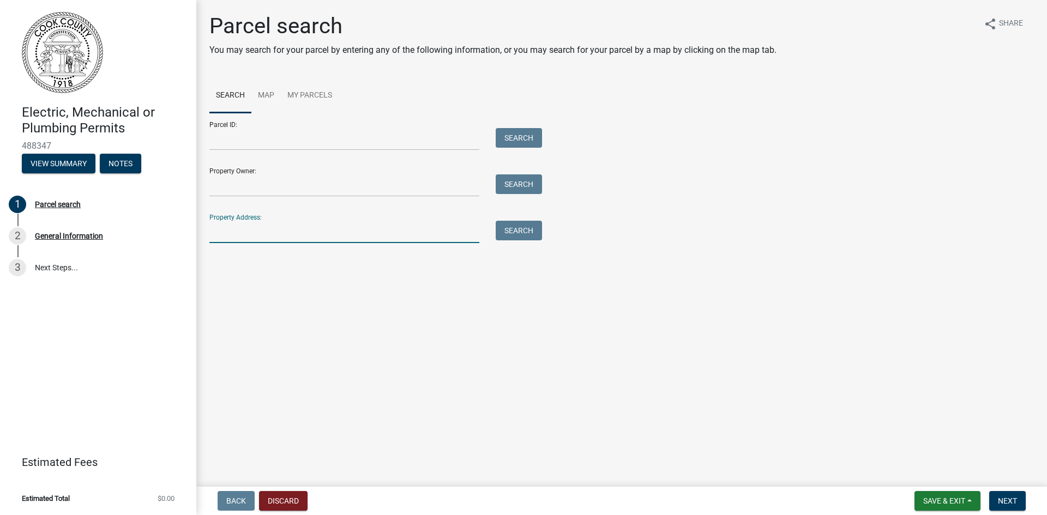
click at [294, 233] on input "Property Address:" at bounding box center [344, 232] width 270 height 22
type input "2985 Whiddon-Rowan Rd"
click at [539, 221] on button "Search" at bounding box center [519, 231] width 46 height 20
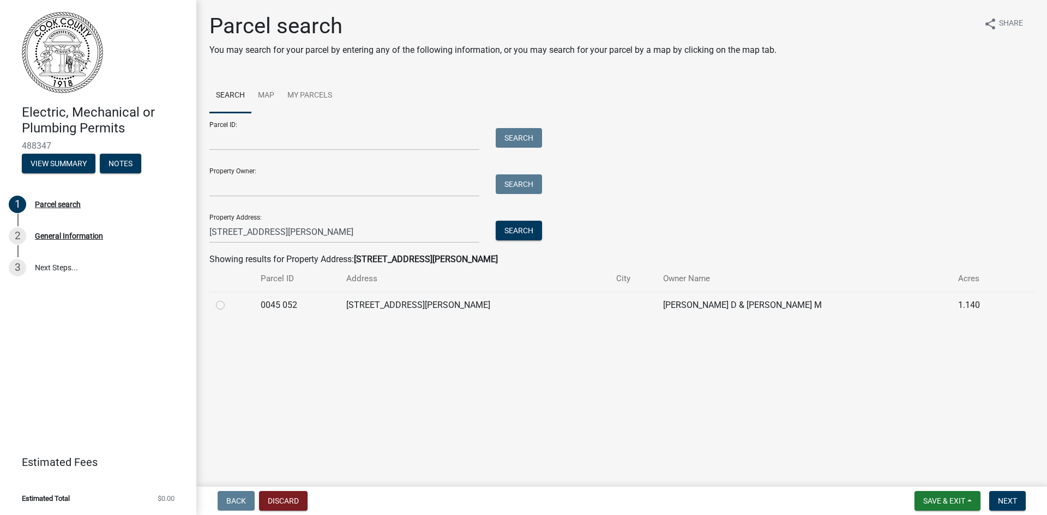
click at [229, 299] on label at bounding box center [229, 299] width 0 height 0
click at [229, 305] on 052 "radio" at bounding box center [232, 302] width 7 height 7
radio 052 "true"
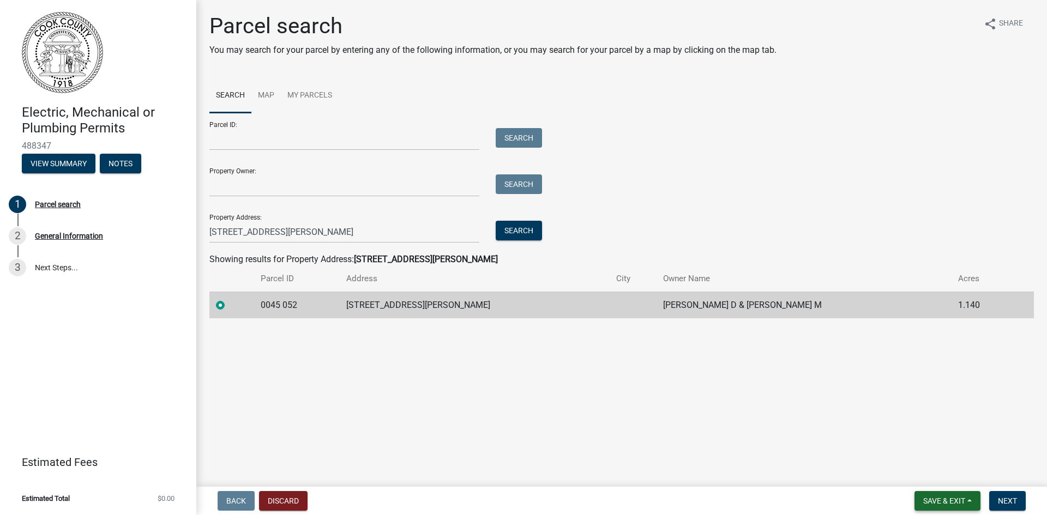
click at [963, 505] on span "Save & Exit" at bounding box center [944, 501] width 42 height 9
click at [1019, 454] on main "Parcel search You may search for your parcel by entering any of the following i…" at bounding box center [621, 241] width 851 height 483
click at [1022, 501] on button "Next" at bounding box center [1007, 501] width 37 height 20
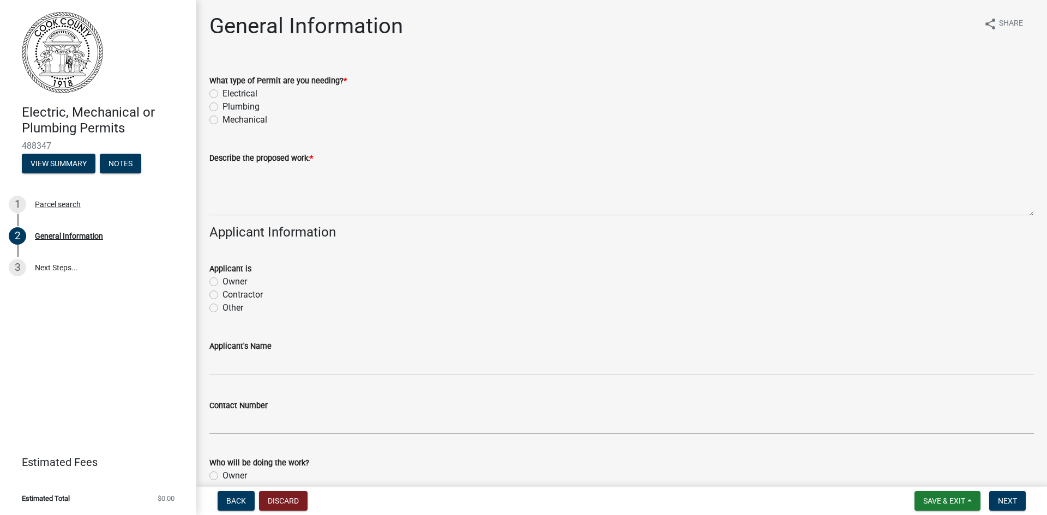
click at [223, 94] on label "Electrical" at bounding box center [240, 93] width 35 height 13
click at [223, 94] on input "Electrical" at bounding box center [226, 90] width 7 height 7
radio input "true"
click at [223, 111] on label "Plumbing" at bounding box center [241, 106] width 37 height 13
click at [223, 107] on input "Plumbing" at bounding box center [226, 103] width 7 height 7
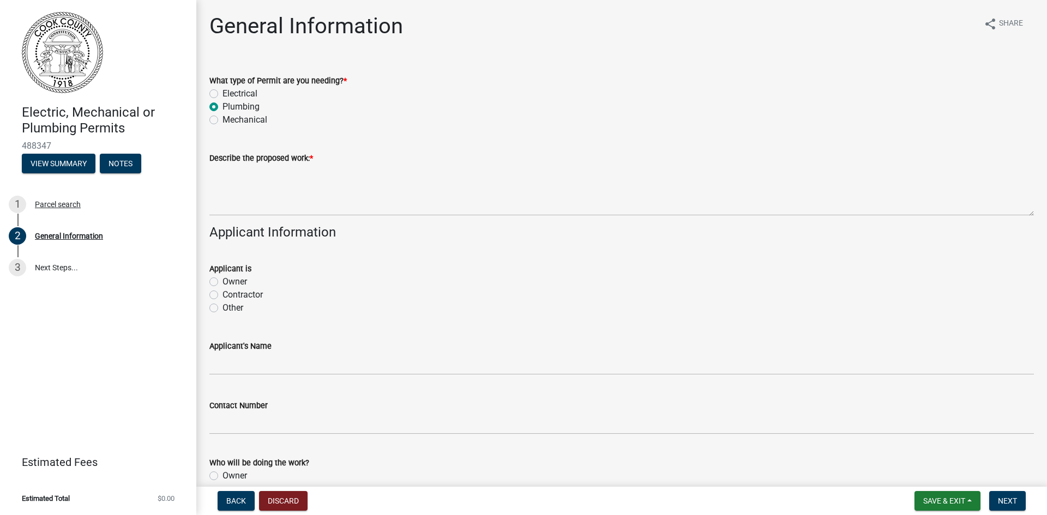
radio input "true"
click at [223, 93] on label "Electrical" at bounding box center [240, 93] width 35 height 13
click at [223, 93] on input "Electrical" at bounding box center [226, 90] width 7 height 7
radio input "true"
click at [223, 295] on label "Contractor" at bounding box center [243, 294] width 40 height 13
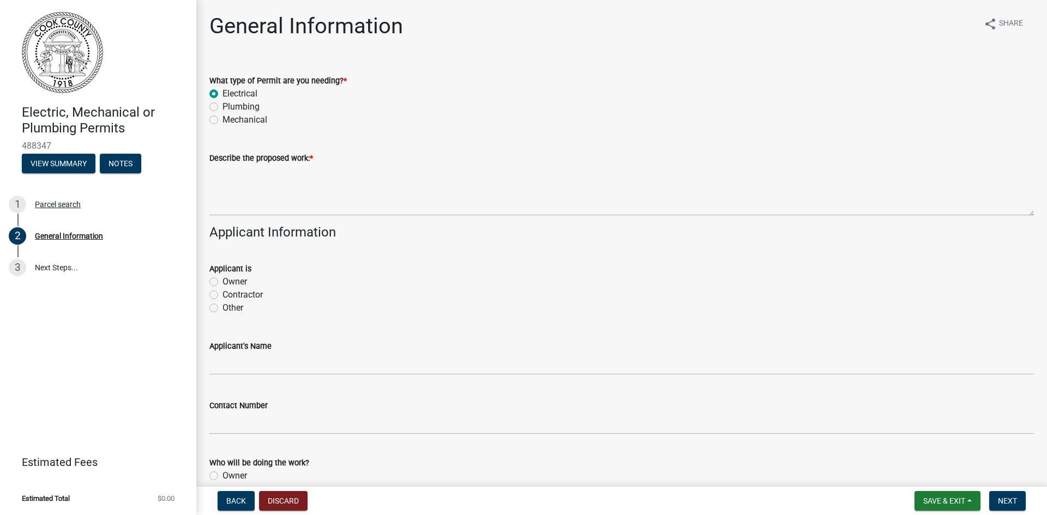
click at [223, 295] on input "Contractor" at bounding box center [226, 291] width 7 height 7
radio input "true"
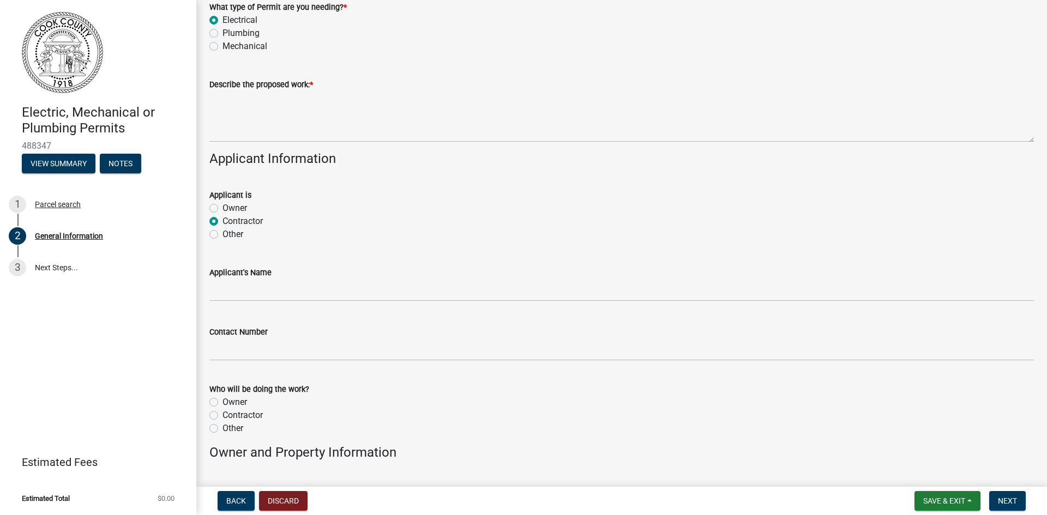
scroll to position [55, 0]
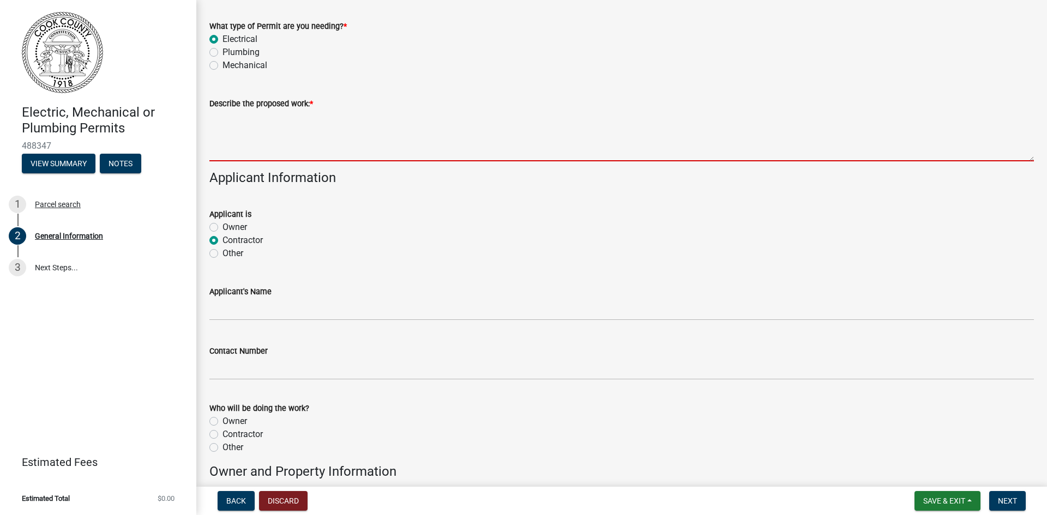
click at [247, 149] on textarea "Describe the proposed work: *" at bounding box center [621, 135] width 825 height 51
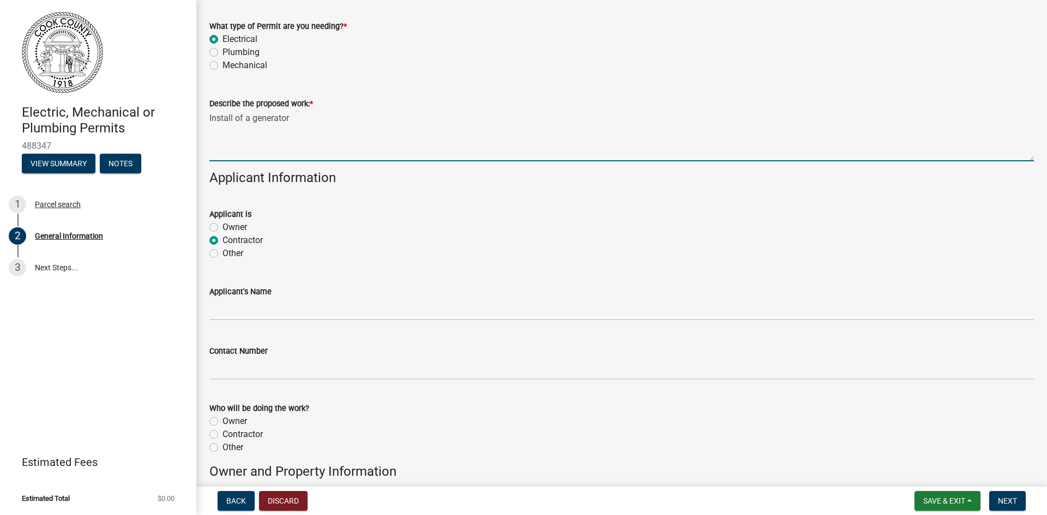
type textarea "Install of a generator"
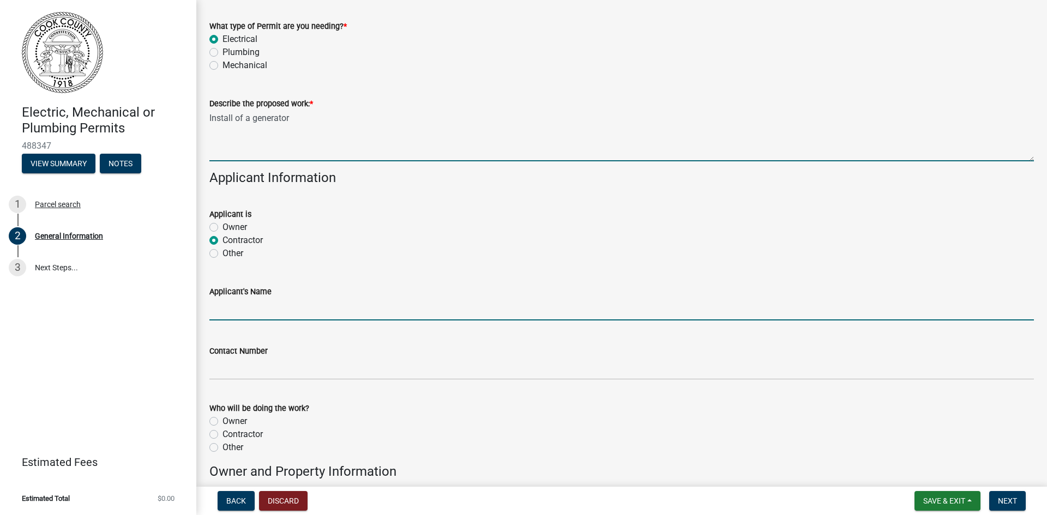
click at [245, 308] on input "Applicant's Name" at bounding box center [621, 309] width 825 height 22
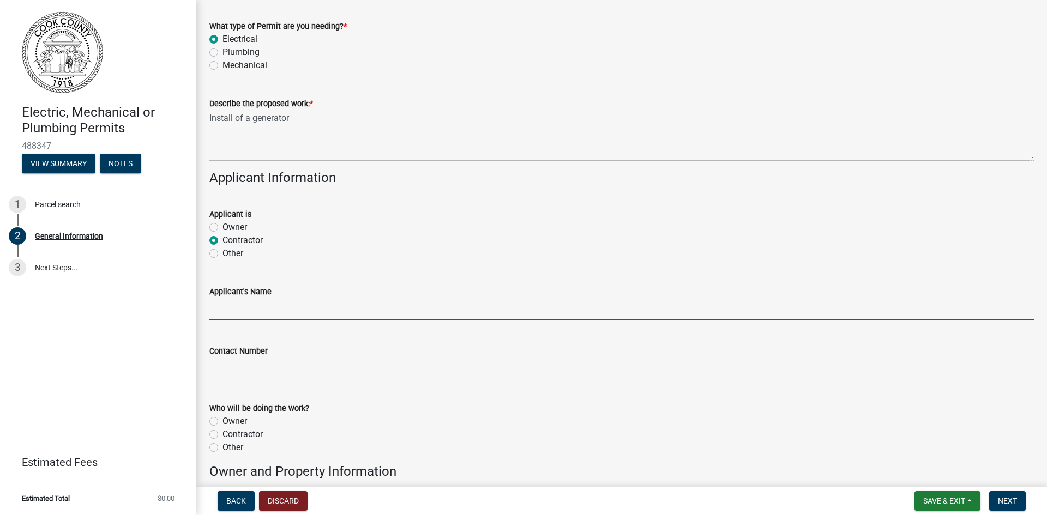
type input "Jessica Shiver"
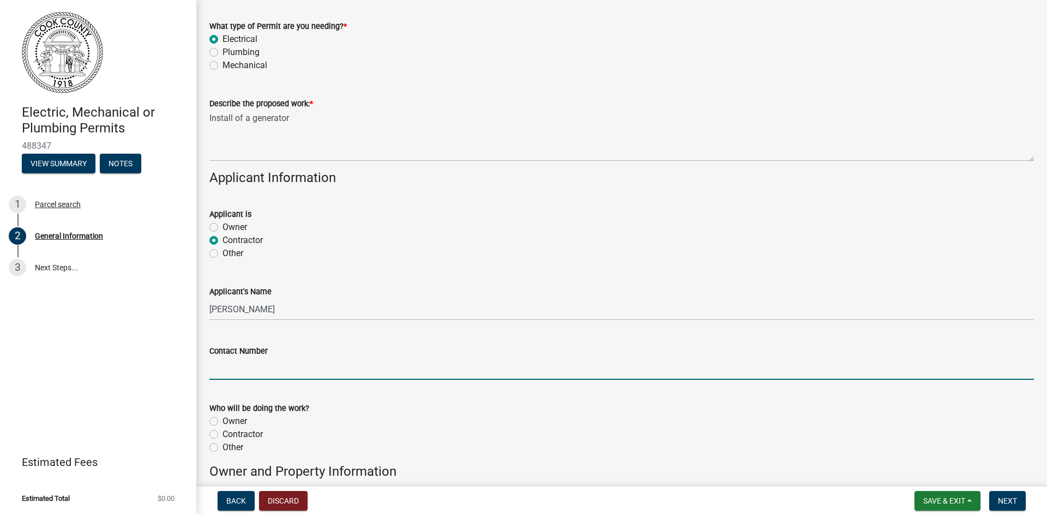
click at [286, 371] on input "Contact Number" at bounding box center [621, 369] width 825 height 22
click at [252, 367] on input "Contact Number" at bounding box center [621, 369] width 825 height 22
type input "2292476630"
type input "Valdosta"
type input "31603"
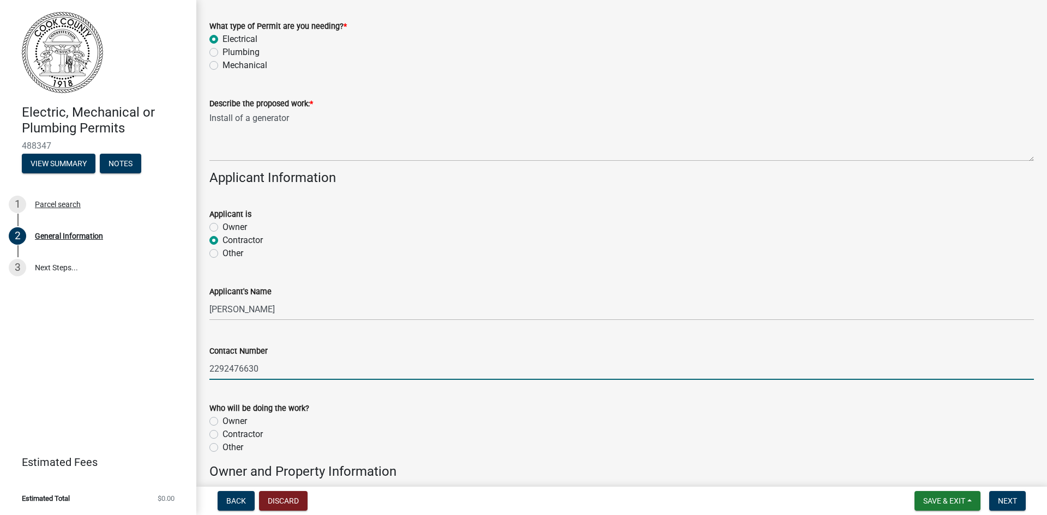
scroll to position [109, 0]
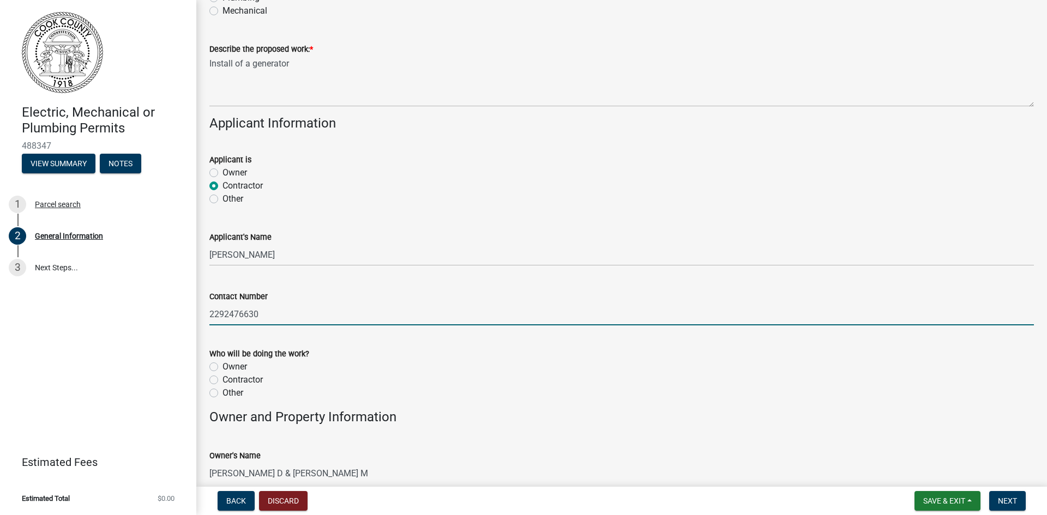
click at [223, 382] on label "Contractor" at bounding box center [243, 380] width 40 height 13
click at [223, 381] on input "Contractor" at bounding box center [226, 377] width 7 height 7
radio input "true"
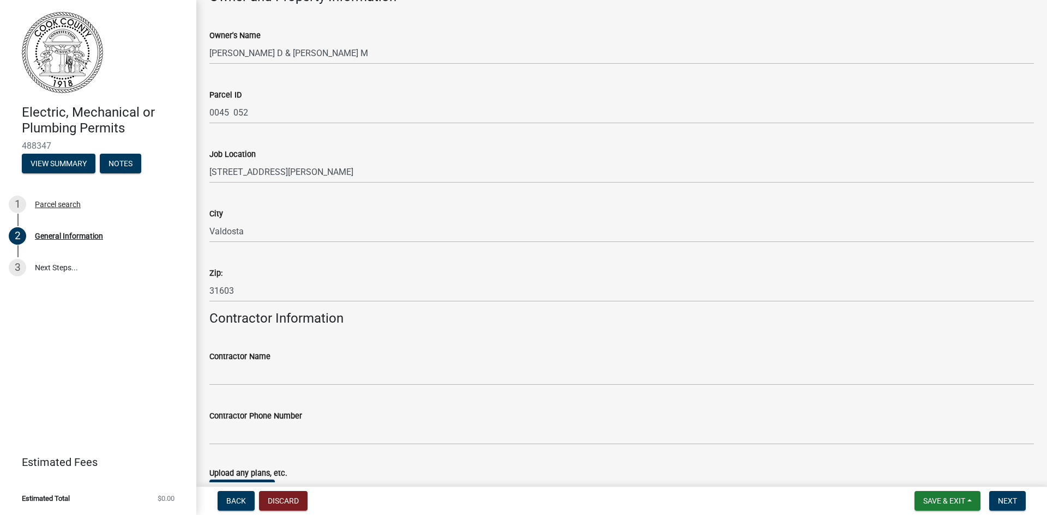
scroll to position [600, 0]
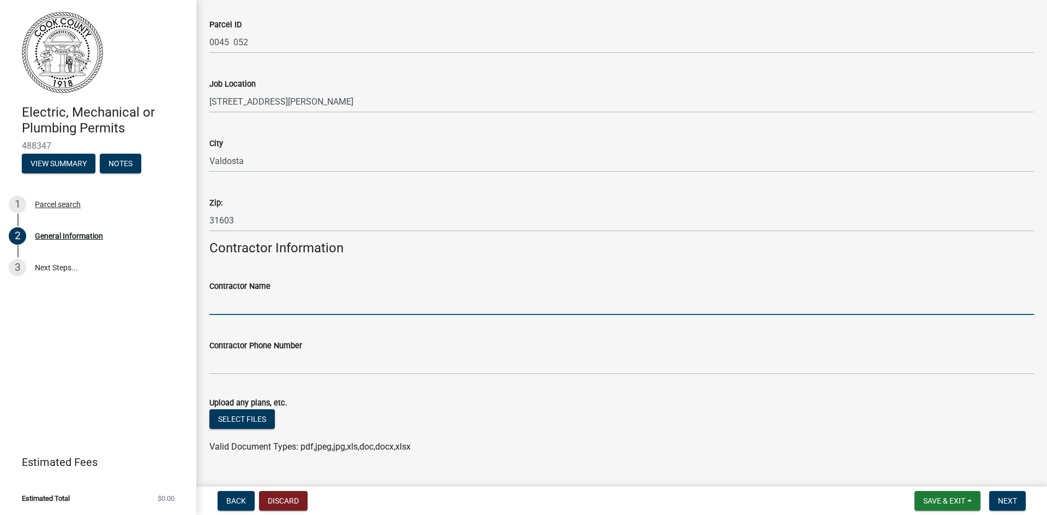
click at [269, 311] on input "Contractor Name" at bounding box center [621, 304] width 825 height 22
type input "Kyle McDaniel"
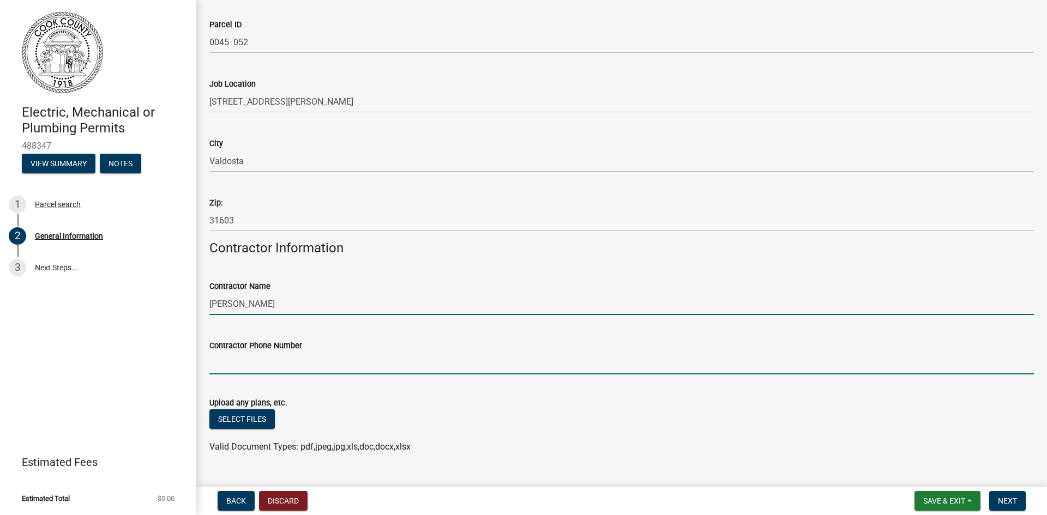
click at [284, 362] on input "Contractor Phone Number" at bounding box center [621, 363] width 825 height 22
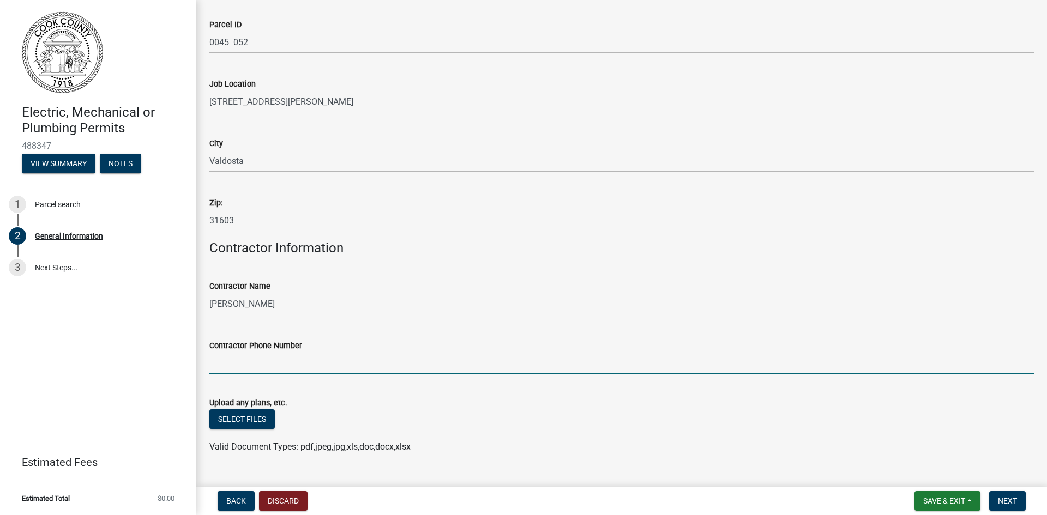
type input "2292476630"
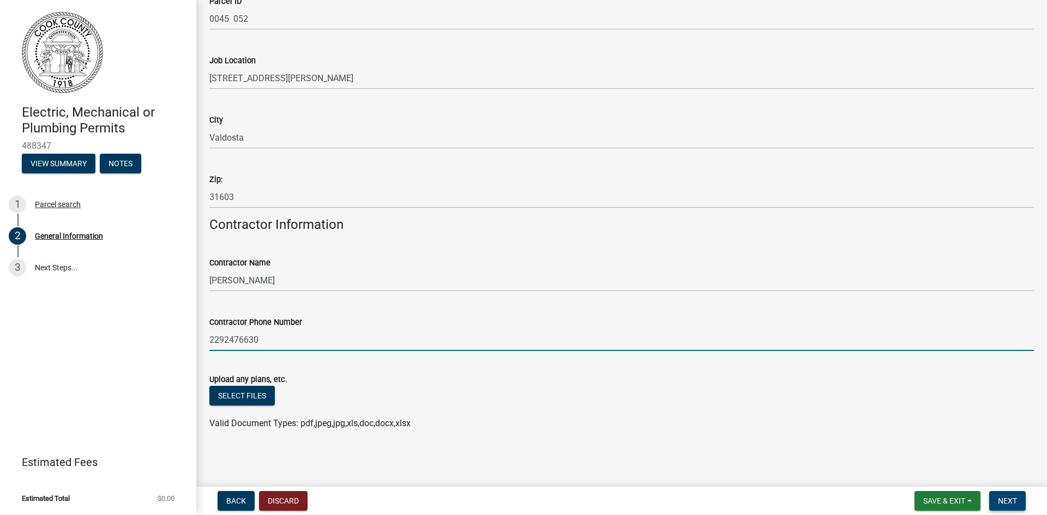
click at [999, 497] on span "Next" at bounding box center [1007, 501] width 19 height 9
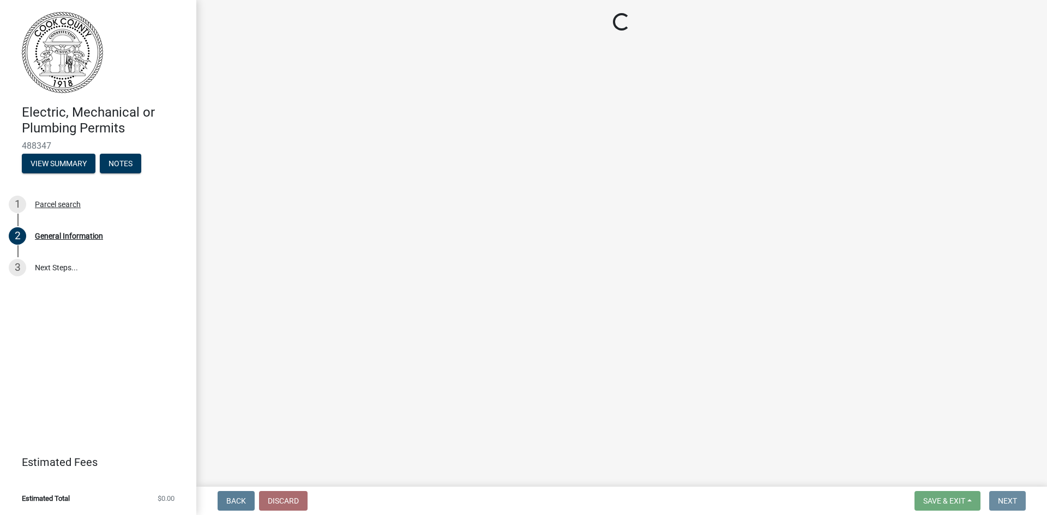
scroll to position [0, 0]
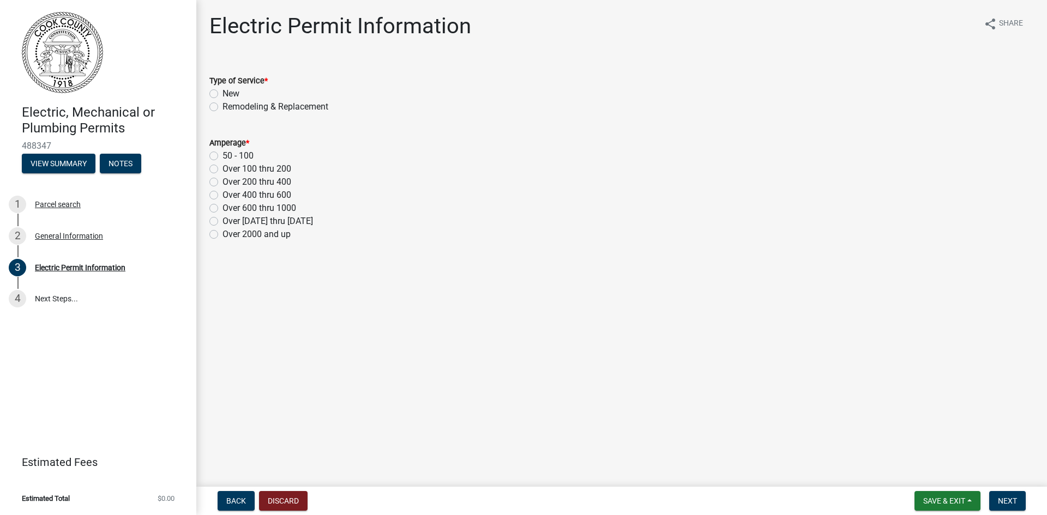
click at [223, 169] on label "Over 100 thru 200" at bounding box center [257, 169] width 69 height 13
click at [223, 169] on input "Over 100 thru 200" at bounding box center [226, 166] width 7 height 7
radio input "true"
click at [1012, 501] on span "Next" at bounding box center [1007, 501] width 19 height 9
click at [223, 94] on label "New" at bounding box center [231, 93] width 17 height 13
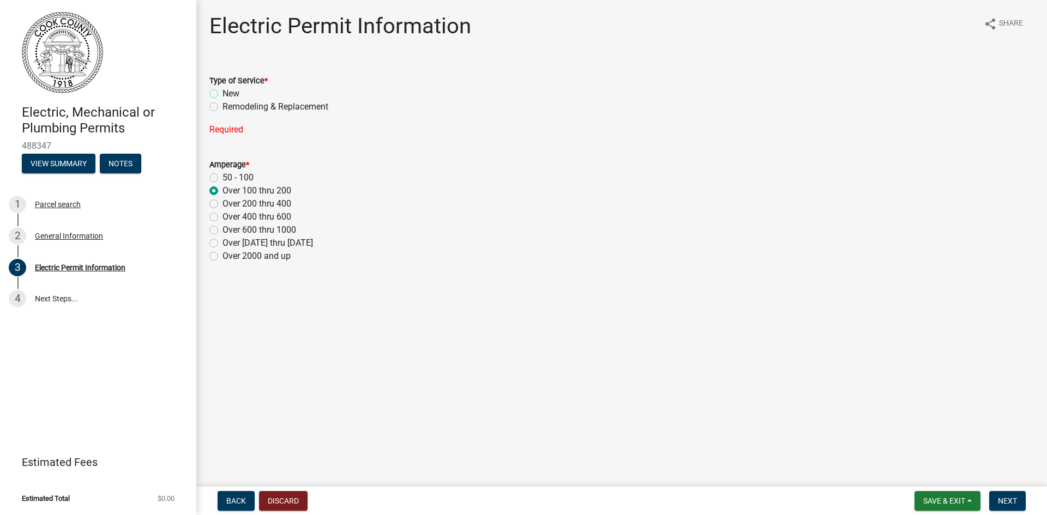
click at [223, 94] on input "New" at bounding box center [226, 90] width 7 height 7
radio input "true"
drag, startPoint x: 1029, startPoint y: 496, endPoint x: 1014, endPoint y: 500, distance: 15.9
click at [1014, 500] on form "Save & Exit Save Save & Exit Next" at bounding box center [970, 501] width 120 height 20
click at [1014, 500] on span "Next" at bounding box center [1007, 501] width 19 height 9
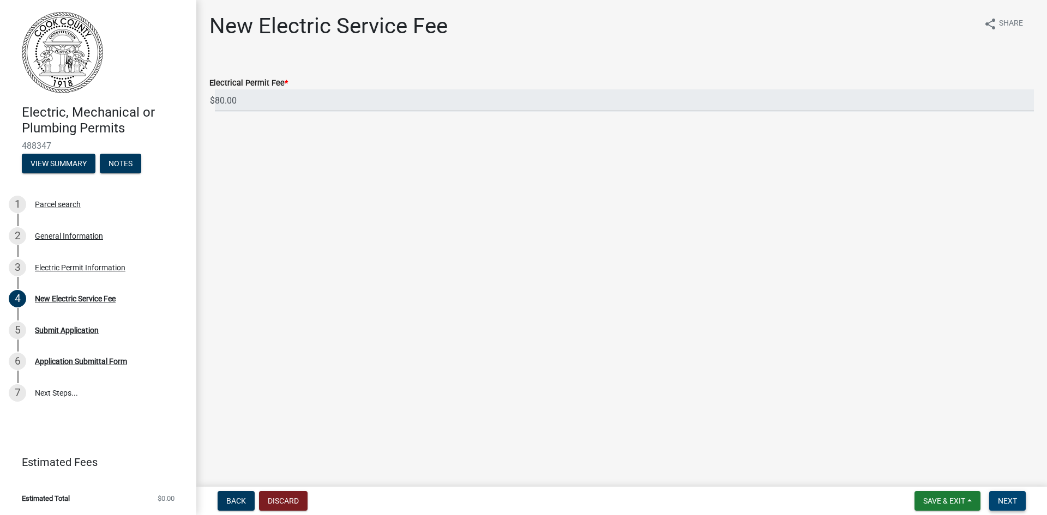
click at [1008, 495] on button "Next" at bounding box center [1007, 501] width 37 height 20
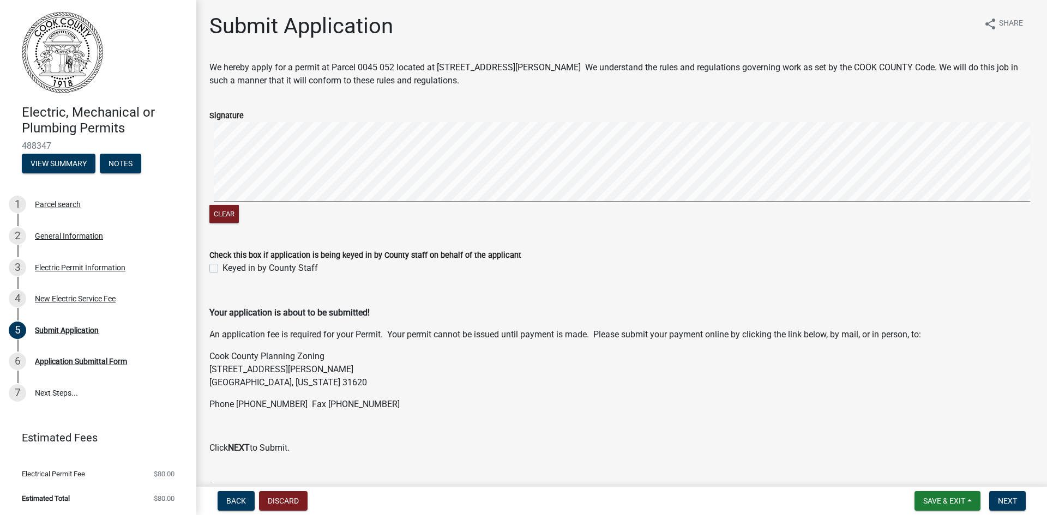
click at [219, 269] on div "Keyed in by County Staff" at bounding box center [621, 268] width 825 height 13
click at [223, 269] on label "Keyed in by County Staff" at bounding box center [270, 268] width 95 height 13
click at [223, 269] on input "Keyed in by County Staff" at bounding box center [226, 265] width 7 height 7
checkbox input "true"
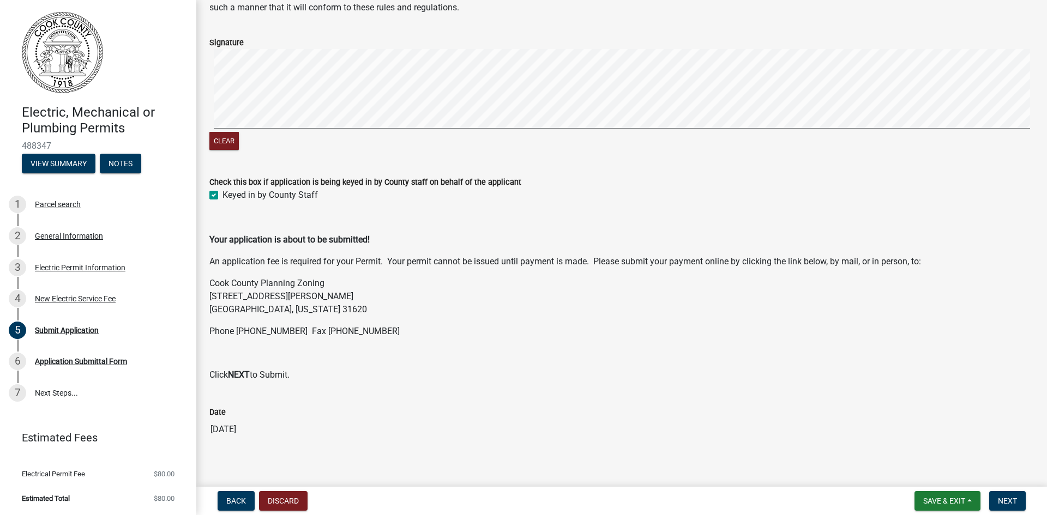
scroll to position [82, 0]
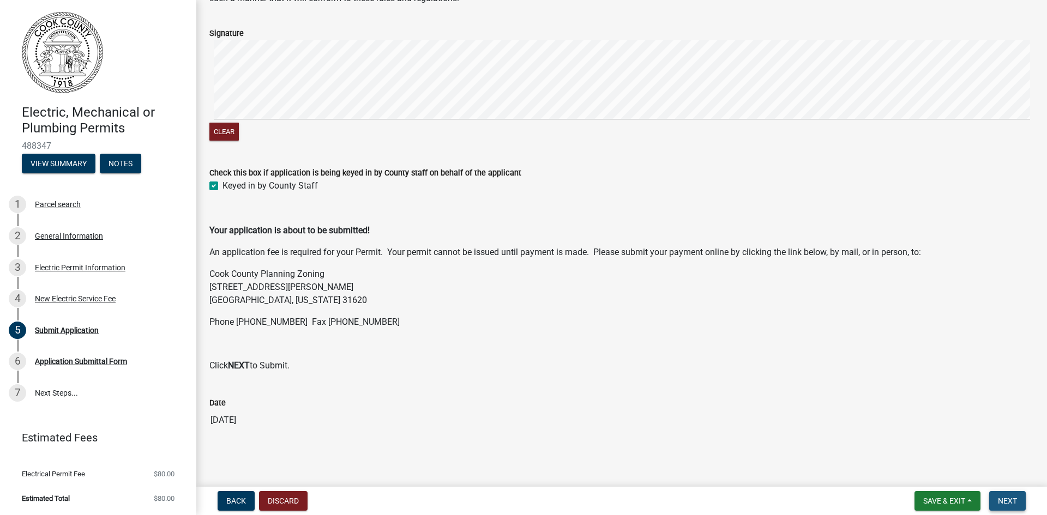
click at [1008, 500] on span "Next" at bounding box center [1007, 501] width 19 height 9
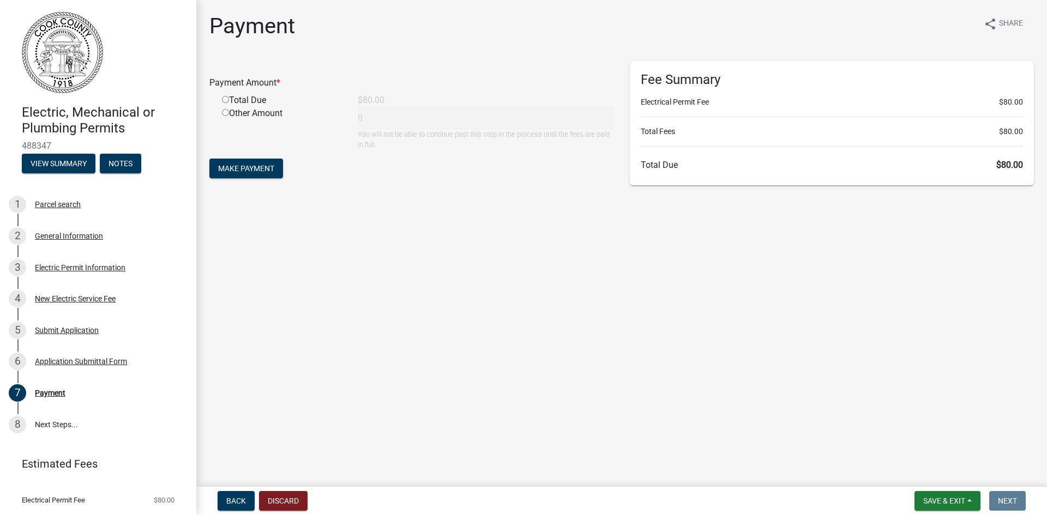
click at [225, 103] on div "Total Due" at bounding box center [282, 100] width 136 height 13
click at [225, 101] on input "radio" at bounding box center [225, 99] width 7 height 7
radio input "true"
type input "80"
click at [263, 167] on span "Make Payment" at bounding box center [246, 168] width 56 height 9
